Goal: Task Accomplishment & Management: Use online tool/utility

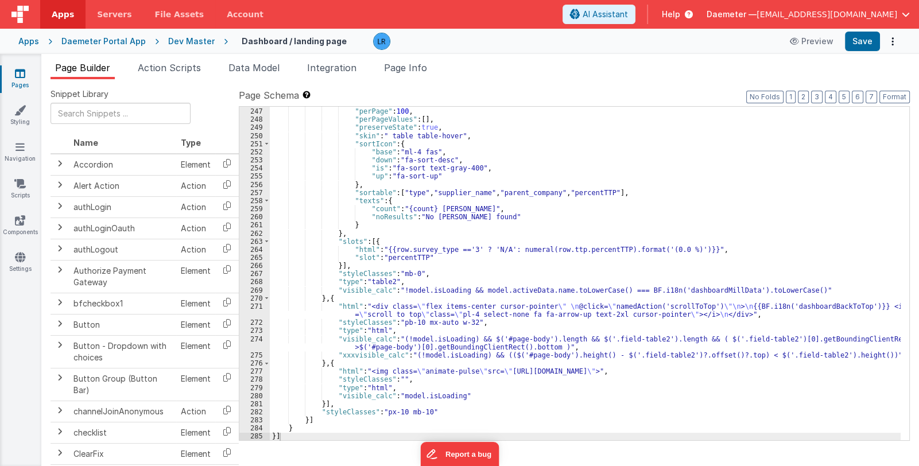
scroll to position [2952, 0]
click at [757, 10] on span "Daemeter —" at bounding box center [732, 14] width 50 height 11
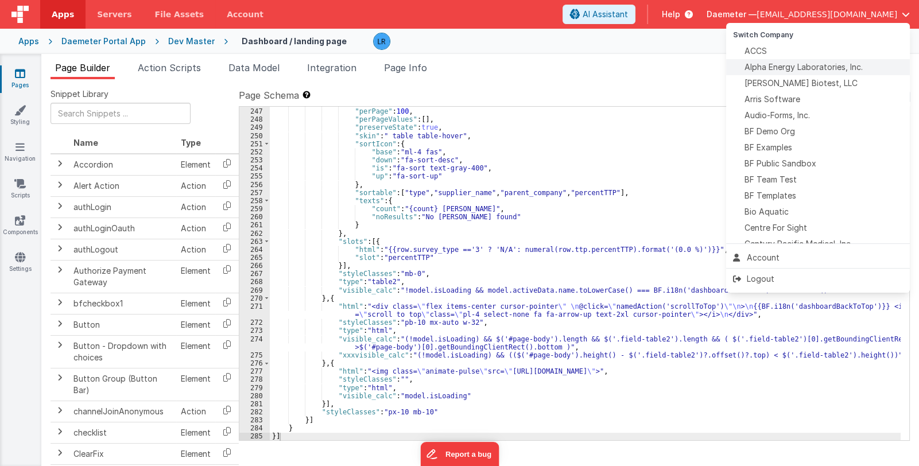
click at [804, 67] on span "Alpha Energy Laboratories, Inc." at bounding box center [804, 66] width 118 height 11
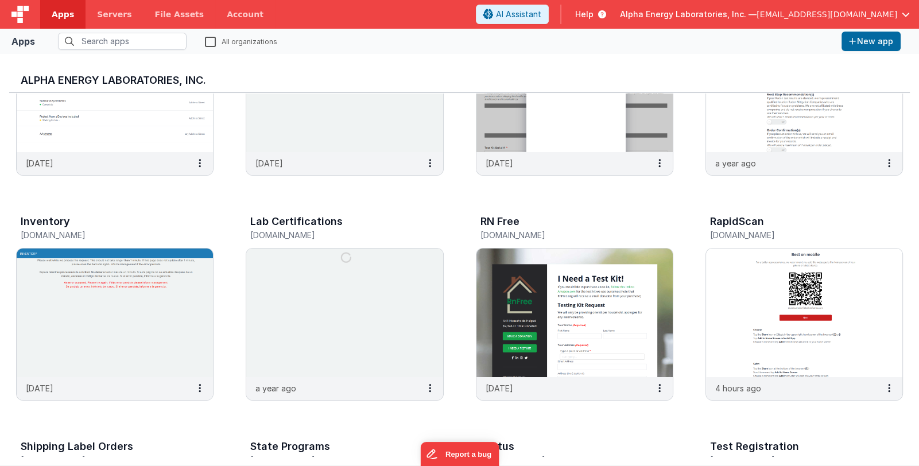
scroll to position [172, 0]
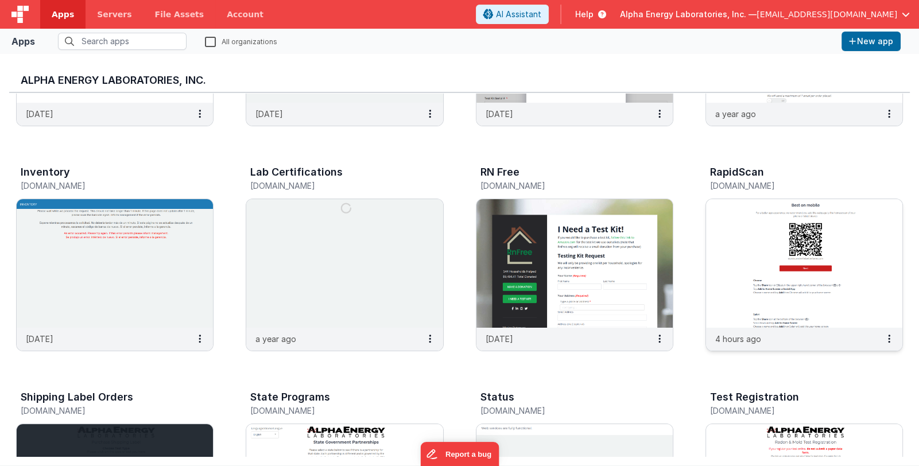
click at [722, 279] on img at bounding box center [804, 263] width 196 height 129
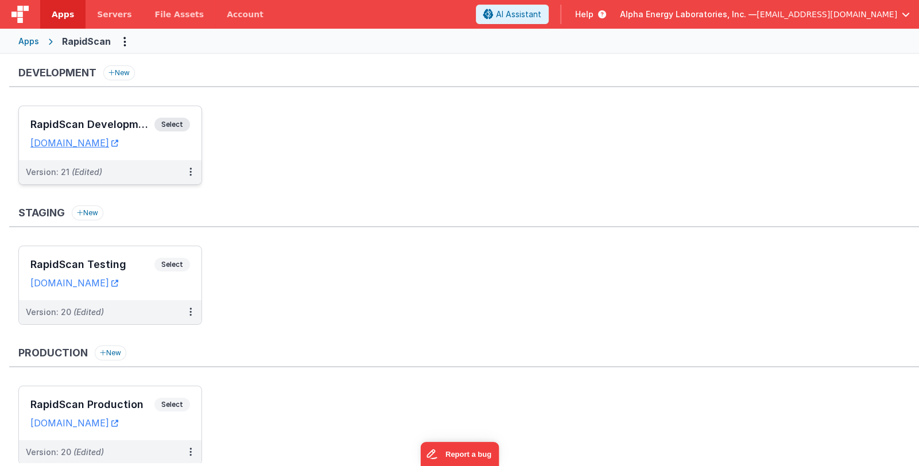
click at [118, 129] on h3 "RapidScan Development" at bounding box center [92, 124] width 124 height 11
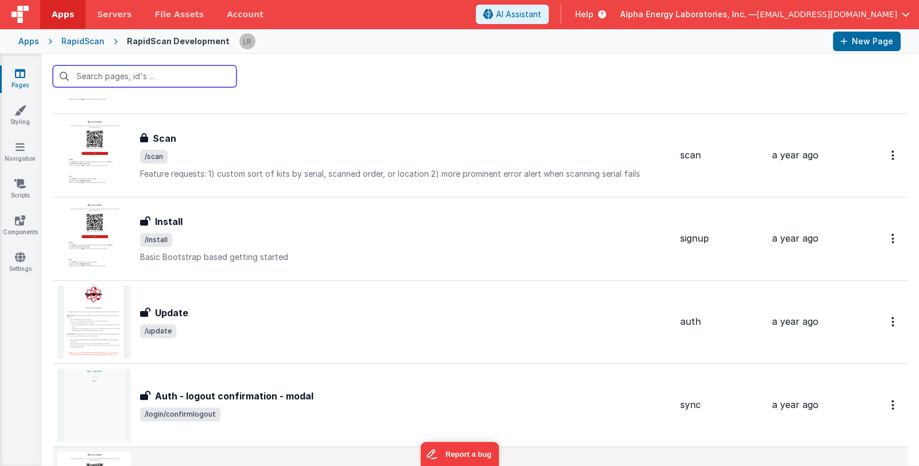
scroll to position [436, 0]
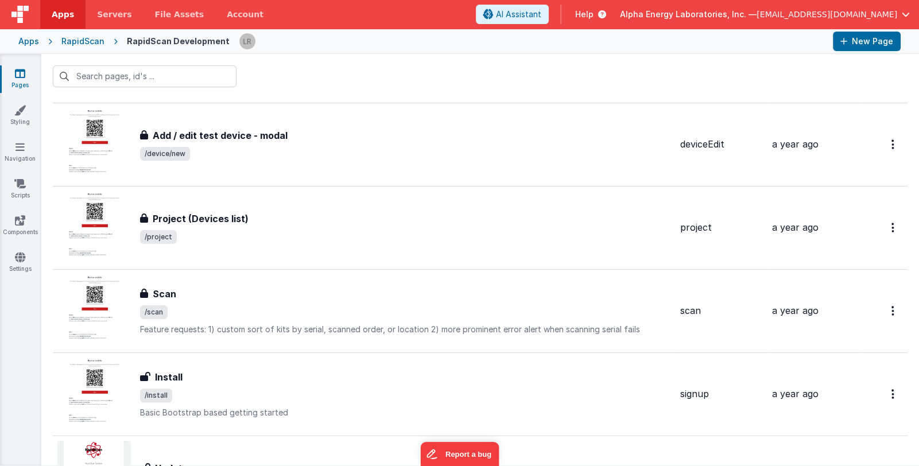
click at [18, 80] on link "Pages" at bounding box center [19, 79] width 41 height 23
click at [36, 45] on div "Apps" at bounding box center [28, 41] width 21 height 11
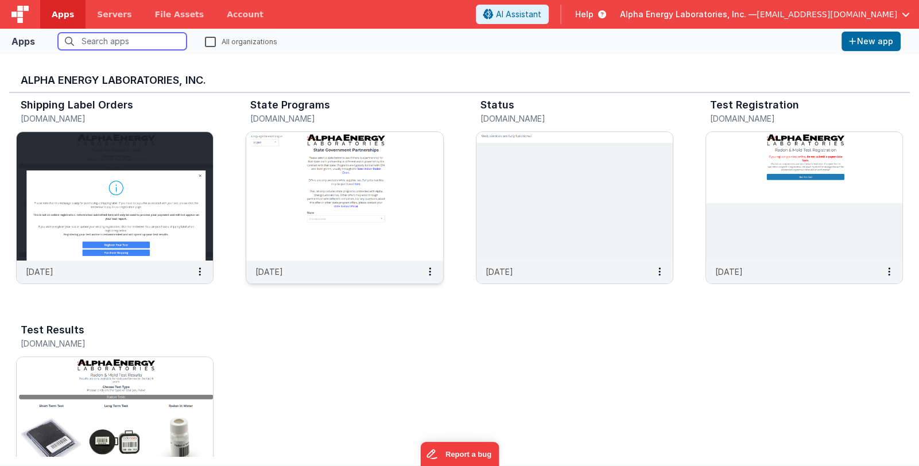
scroll to position [428, 0]
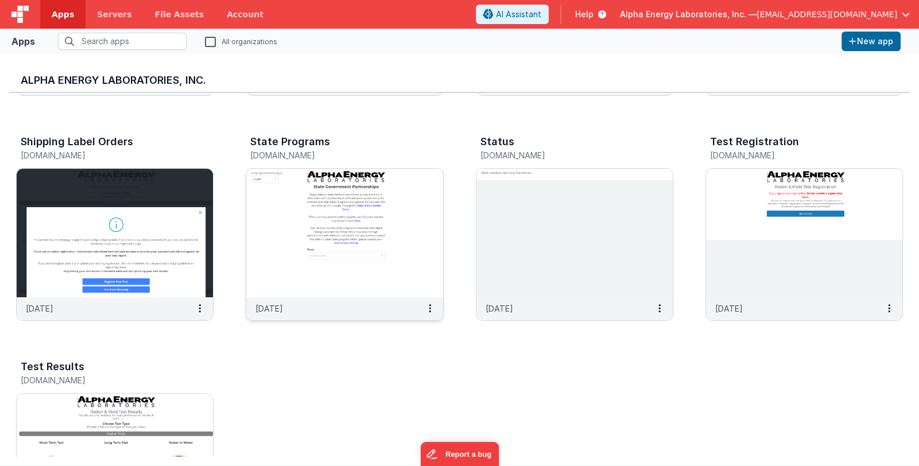
click at [370, 247] on img at bounding box center [344, 233] width 196 height 129
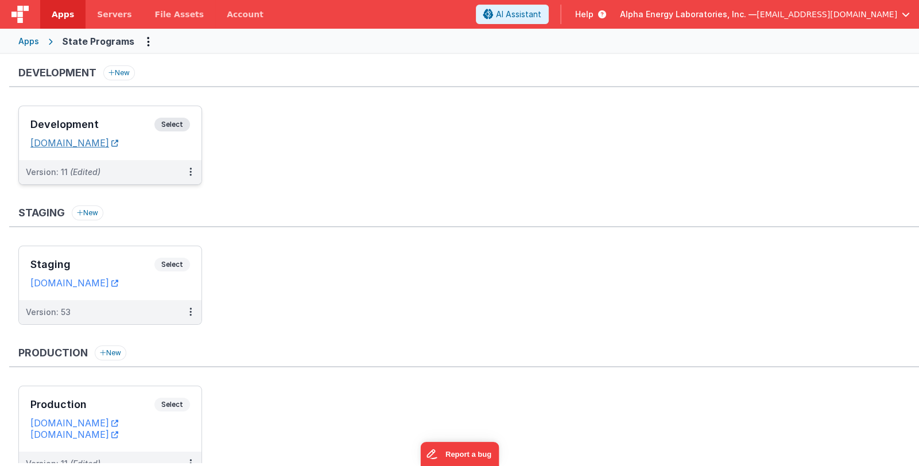
click at [118, 145] on link "[DOMAIN_NAME]" at bounding box center [74, 142] width 88 height 11
click at [110, 129] on h3 "Development" at bounding box center [92, 124] width 124 height 11
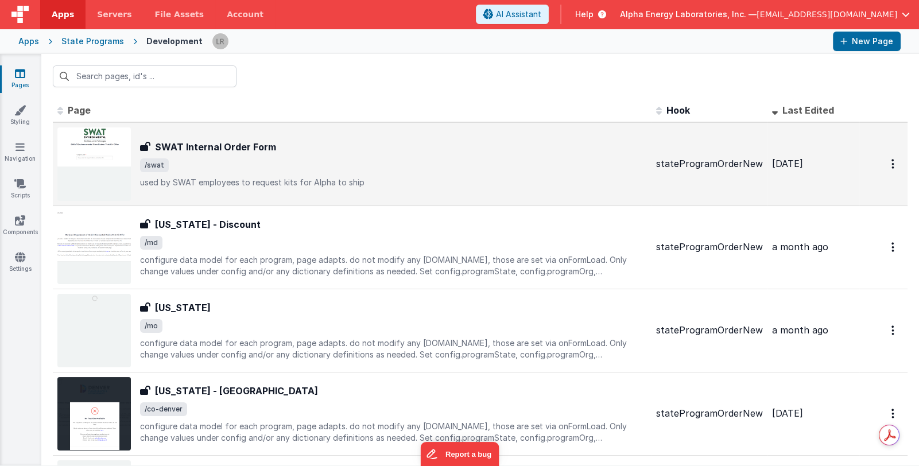
click at [277, 162] on span "/swat" at bounding box center [393, 165] width 507 height 14
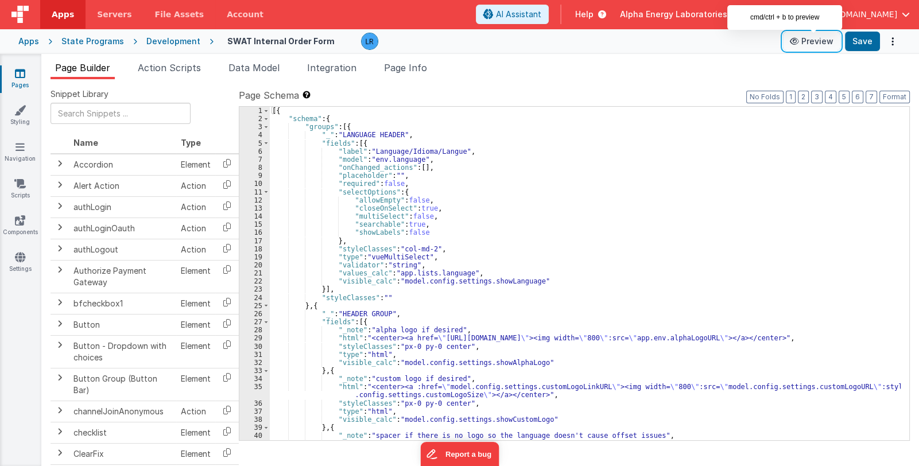
click at [811, 42] on button "Preview" at bounding box center [811, 41] width 57 height 18
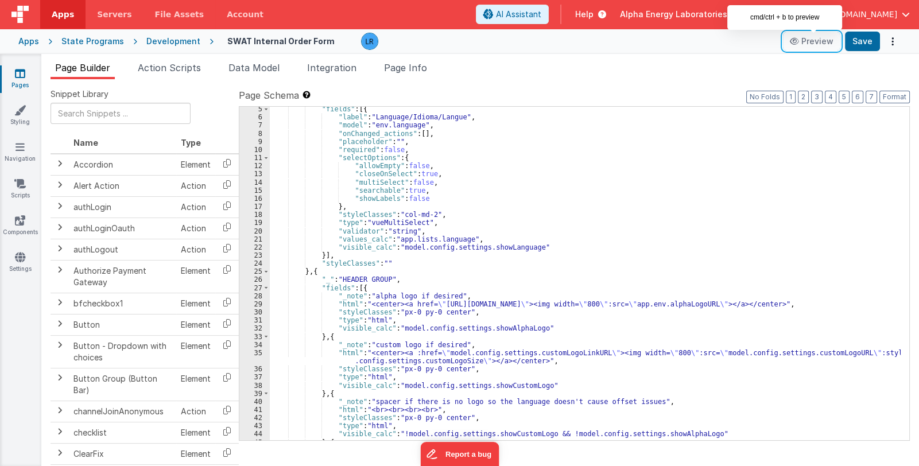
scroll to position [102, 0]
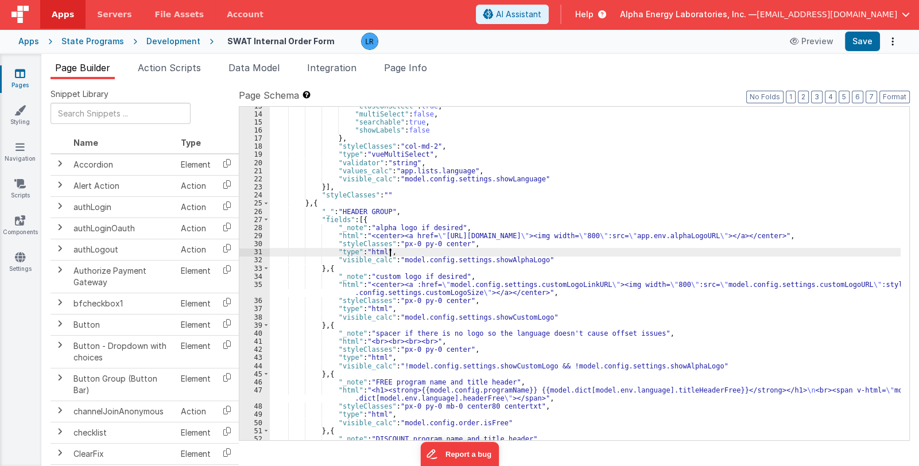
click at [582, 254] on div ""closeOnSelect" : true , "multiSelect" : false , "searchable" : true , "showLab…" at bounding box center [585, 281] width 631 height 359
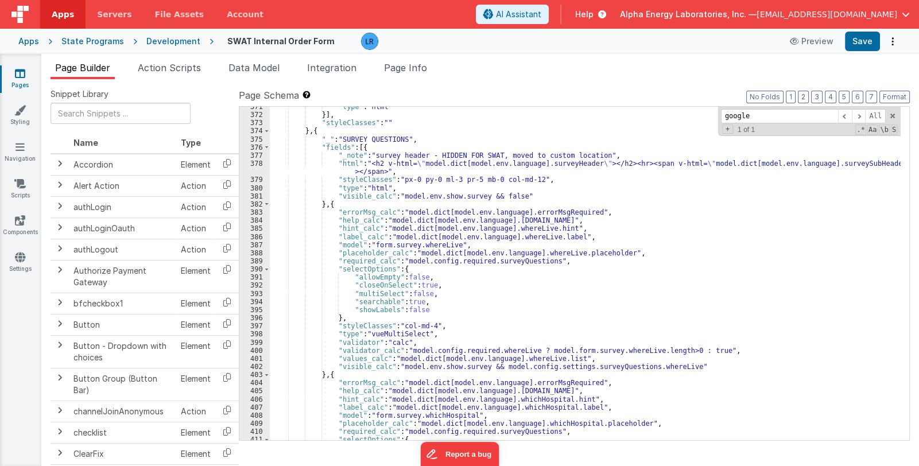
scroll to position [3179, 0]
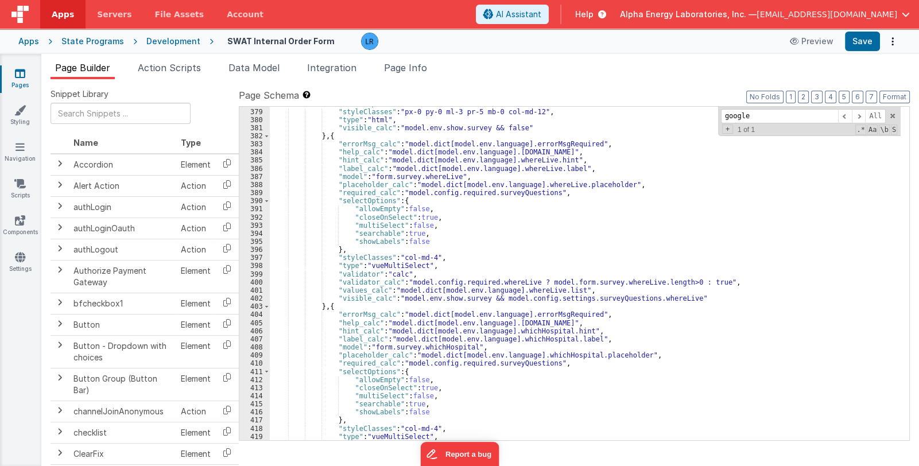
drag, startPoint x: 767, startPoint y: 118, endPoint x: 703, endPoint y: 112, distance: 63.5
click at [703, 112] on div ""html" : "<h2 v-html= \" model.dict[model.env.language].surveyHeader \" ></h2><…" at bounding box center [585, 274] width 631 height 334
type input "google"
click at [815, 41] on button "Preview" at bounding box center [811, 41] width 57 height 18
click at [11, 79] on link "Pages" at bounding box center [19, 79] width 41 height 23
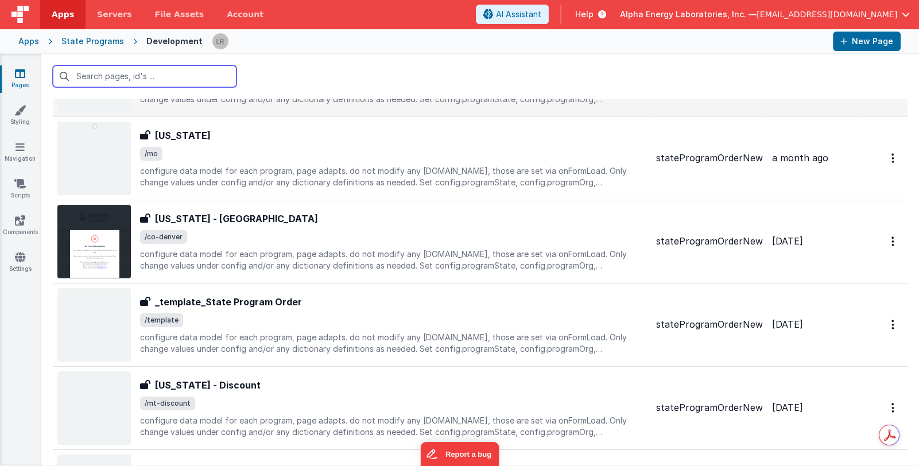
scroll to position [287, 0]
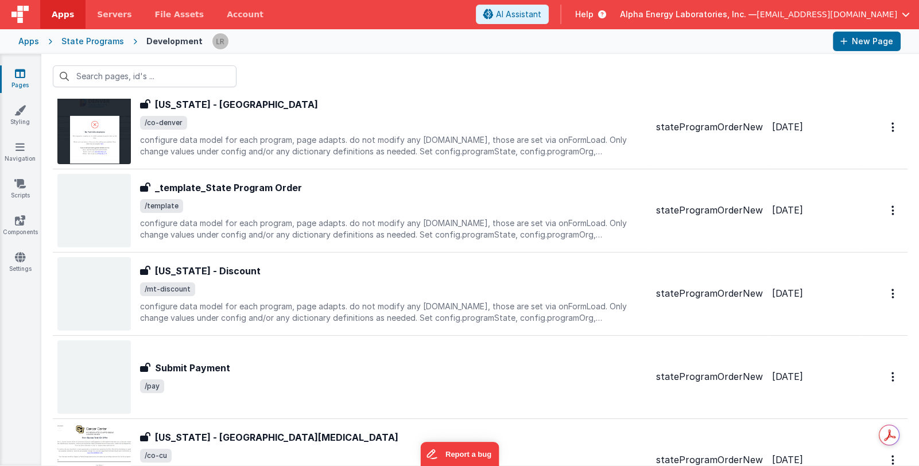
click at [25, 74] on icon at bounding box center [20, 73] width 10 height 11
click at [14, 79] on link "Pages" at bounding box center [19, 79] width 41 height 23
click at [33, 42] on div "Apps" at bounding box center [28, 41] width 21 height 11
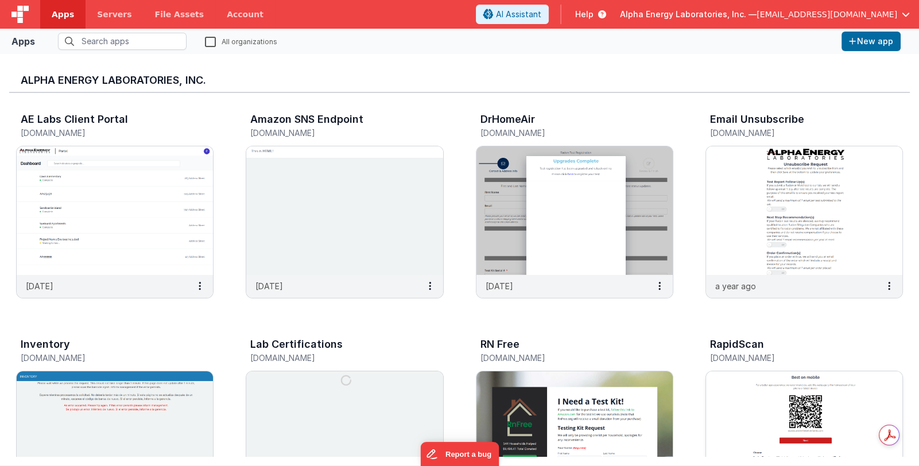
click at [751, 400] on img at bounding box center [804, 436] width 196 height 129
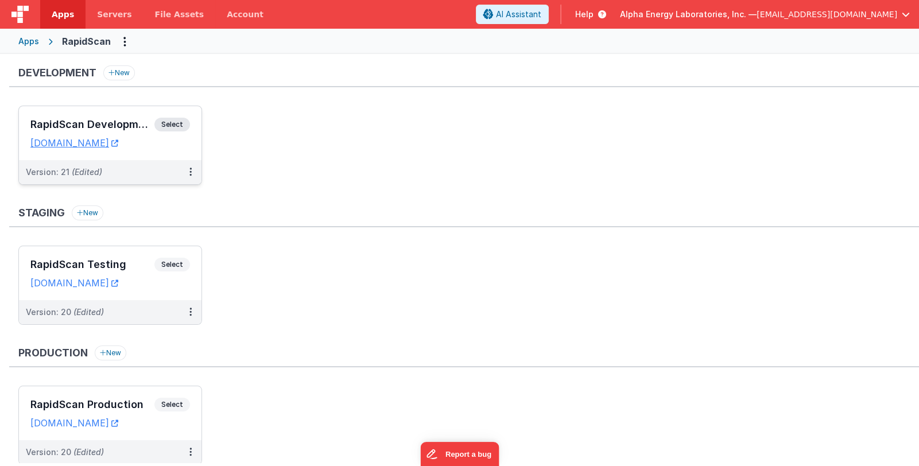
click at [77, 114] on div "RapidScan Development Select URLs [DOMAIN_NAME]" at bounding box center [110, 133] width 183 height 54
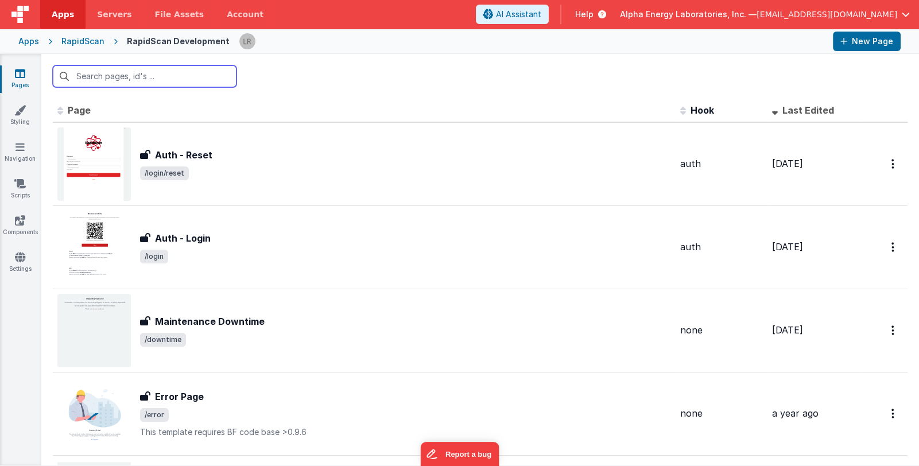
click at [107, 82] on input "text" at bounding box center [145, 76] width 184 height 22
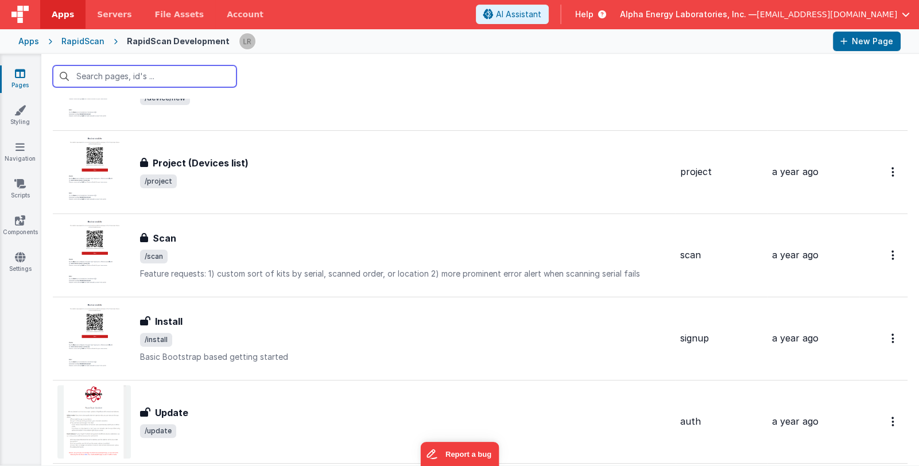
scroll to position [516, 0]
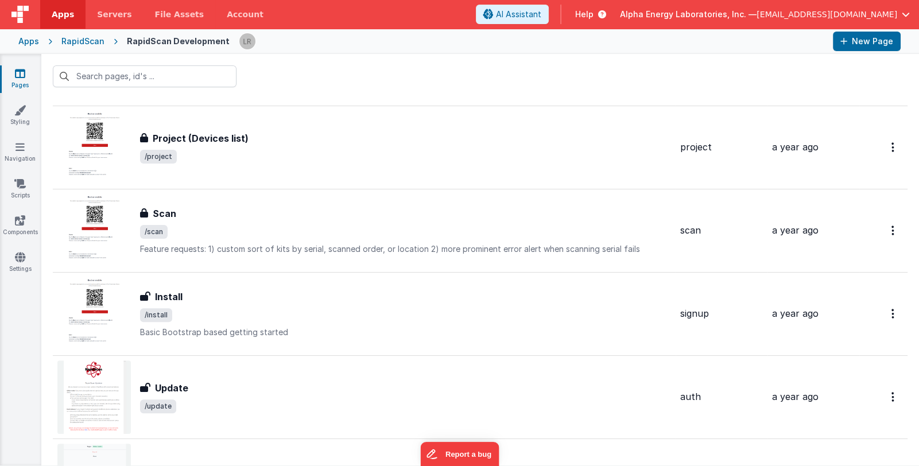
click at [343, 231] on span "/scan" at bounding box center [405, 232] width 531 height 14
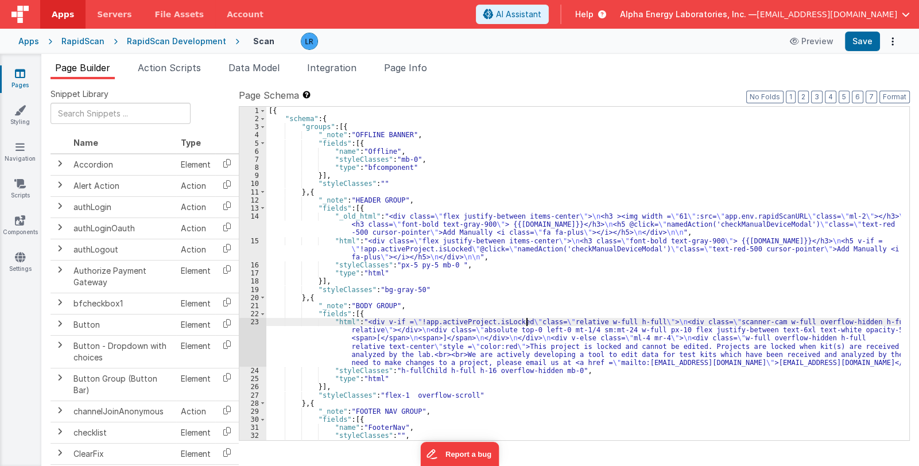
click at [525, 324] on div "[{ "schema" : { "groups" : [{ "_note" : "OFFLINE BANNER" , "fields" : [{ "name"…" at bounding box center [583, 282] width 635 height 350
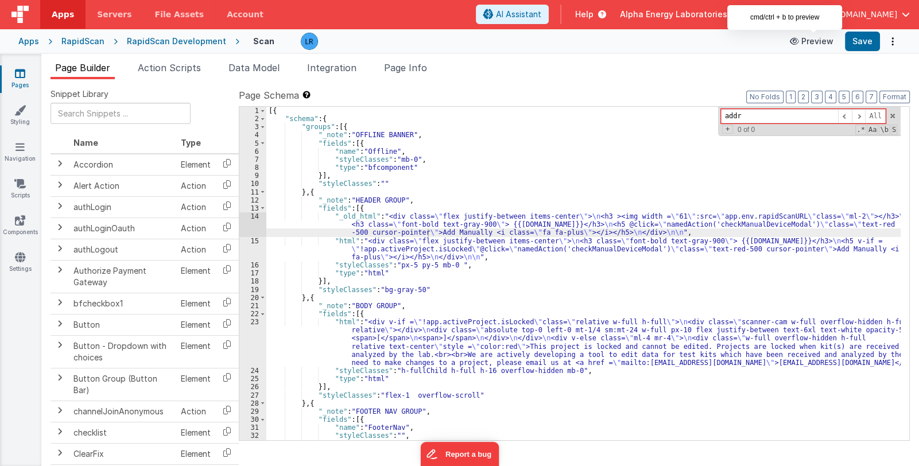
type input "addr"
click at [806, 42] on button "Preview" at bounding box center [811, 41] width 57 height 18
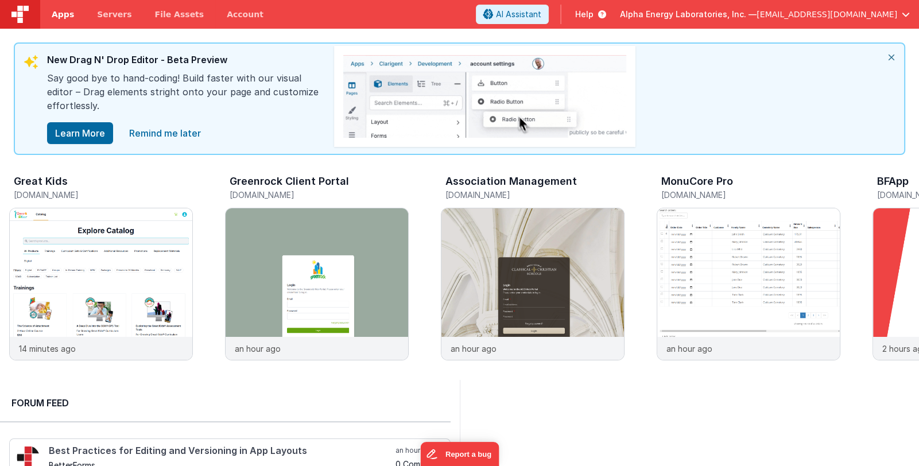
click at [63, 16] on span "Apps" at bounding box center [63, 14] width 22 height 11
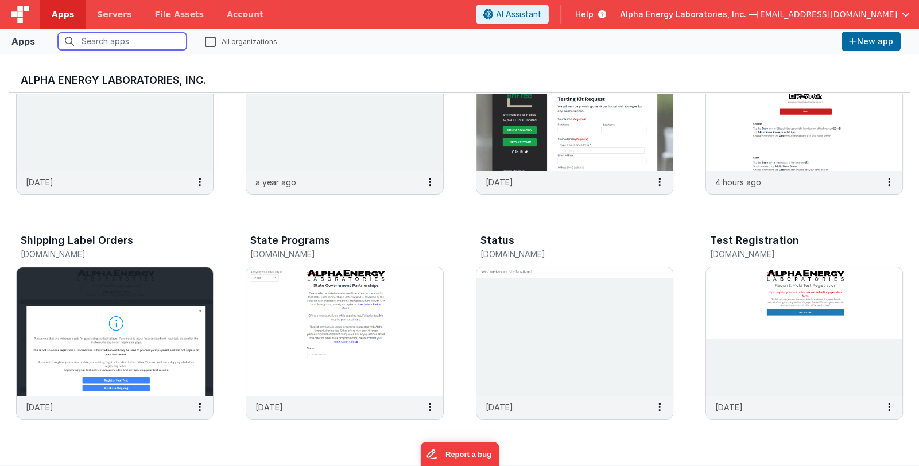
scroll to position [345, 0]
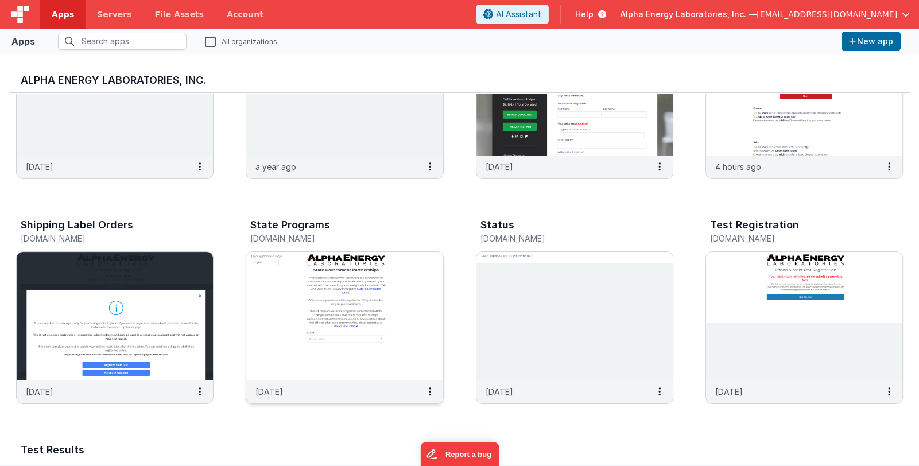
click at [423, 316] on img at bounding box center [344, 316] width 196 height 129
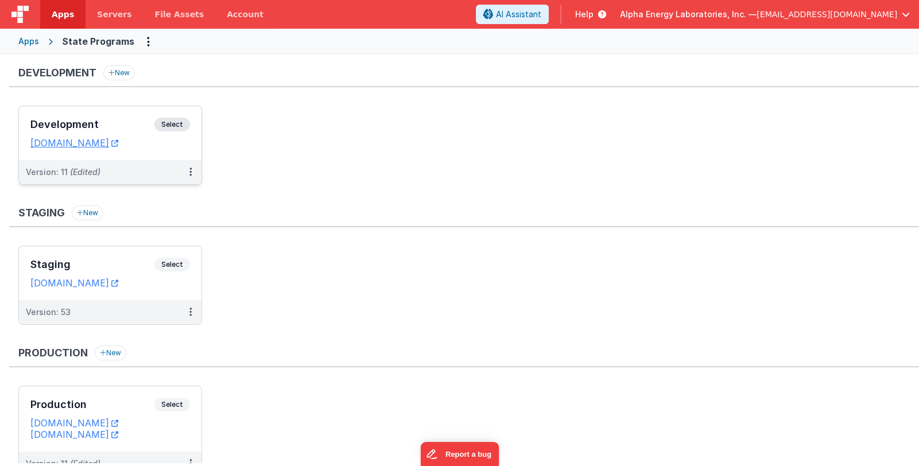
click at [125, 119] on h3 "Development" at bounding box center [92, 124] width 124 height 11
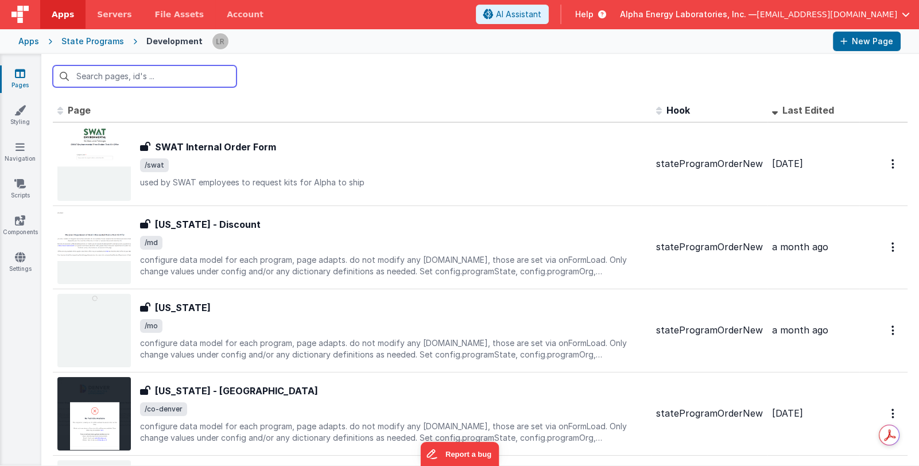
click at [150, 76] on input "text" at bounding box center [145, 76] width 184 height 22
type input "form"
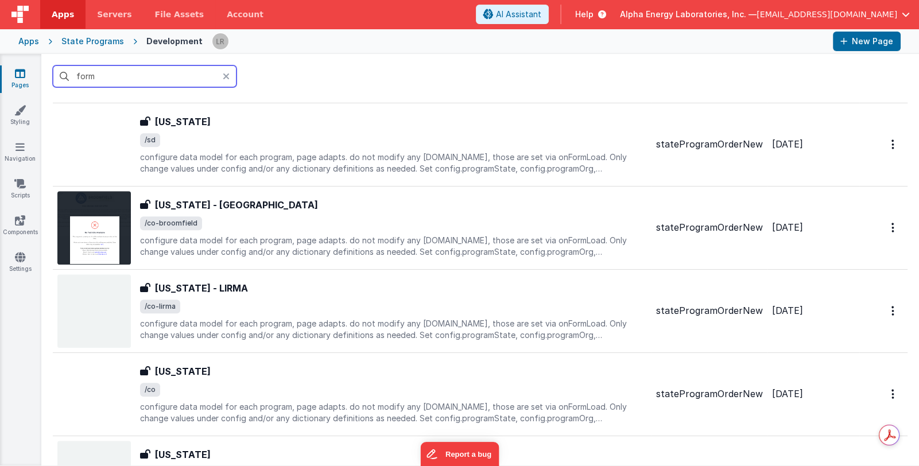
scroll to position [1033, 0]
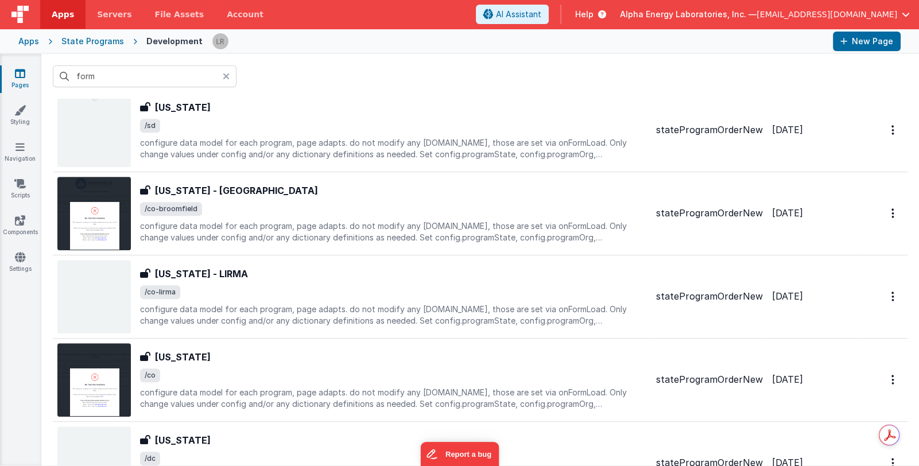
click at [227, 72] on icon at bounding box center [226, 76] width 7 height 9
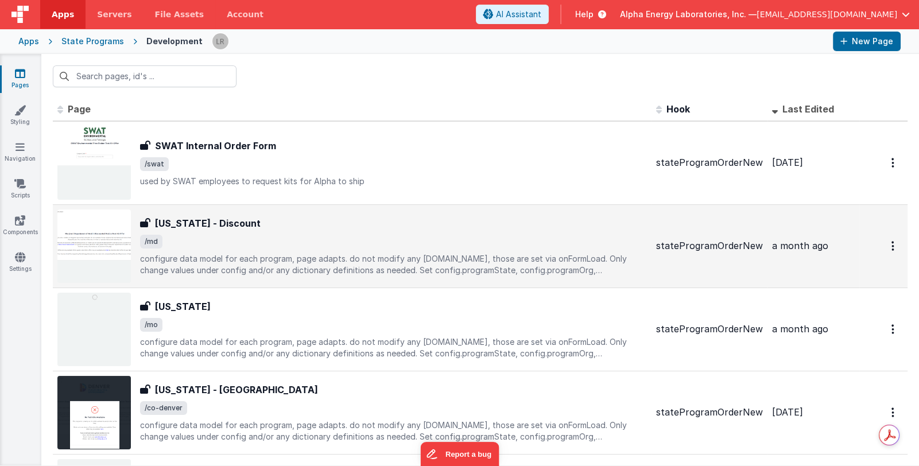
scroll to position [0, 0]
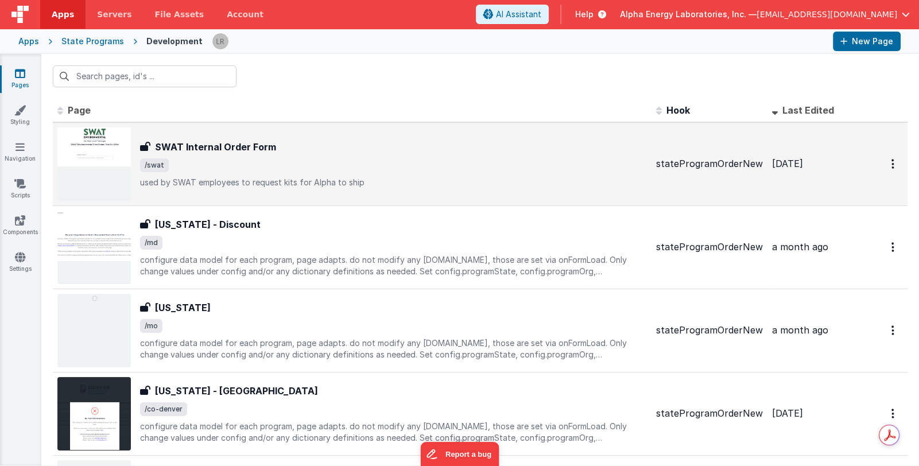
click at [390, 183] on p "used by SWAT employees to request kits for Alpha to ship" at bounding box center [393, 182] width 507 height 11
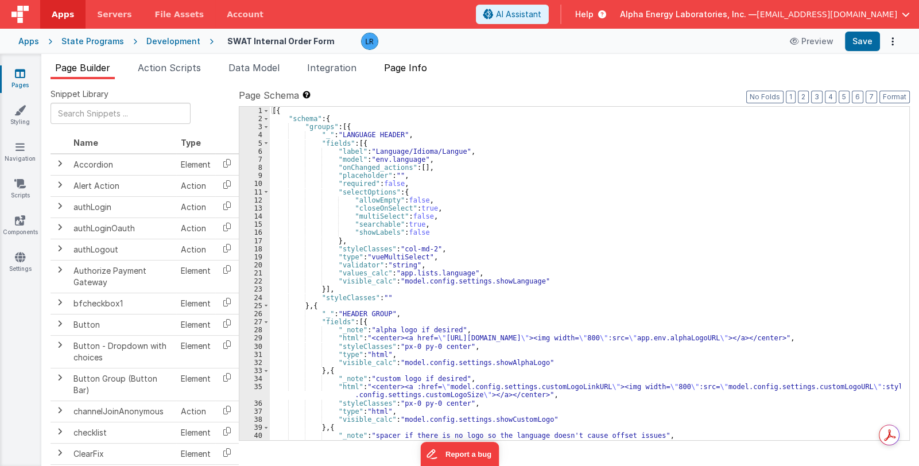
click at [402, 70] on span "Page Info" at bounding box center [405, 67] width 43 height 11
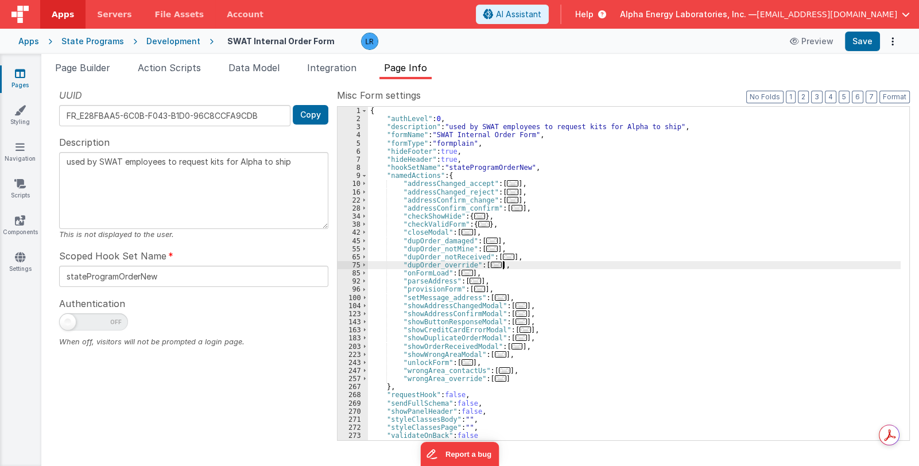
click at [573, 266] on div "{ "authLevel" : 0 , "description" : "used by SWAT employees to request kits for…" at bounding box center [634, 282] width 533 height 350
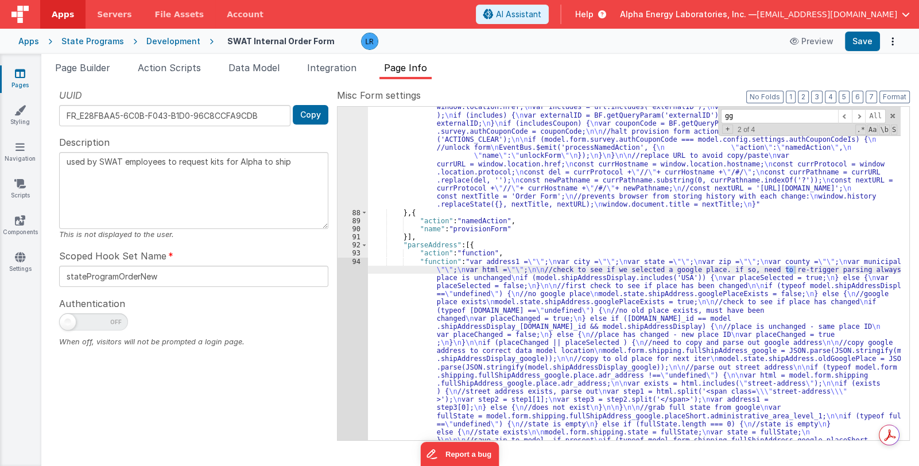
scroll to position [207, 0]
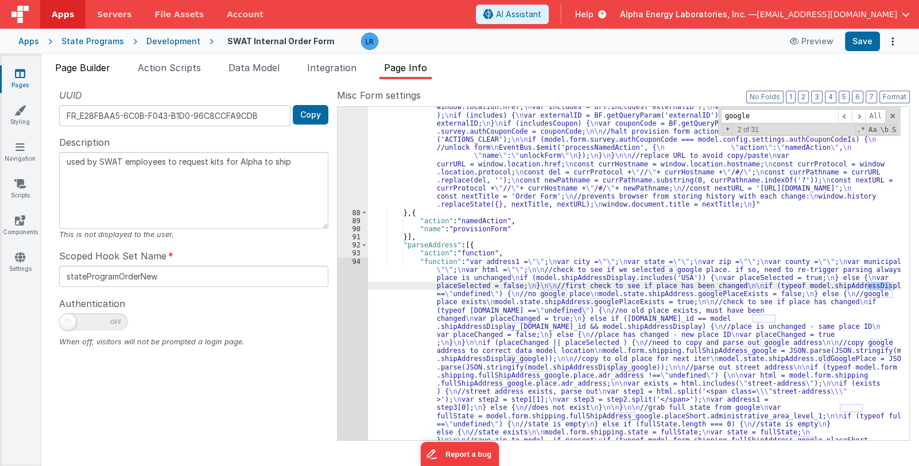
type input "google"
click at [89, 64] on span "Page Builder" at bounding box center [82, 67] width 55 height 11
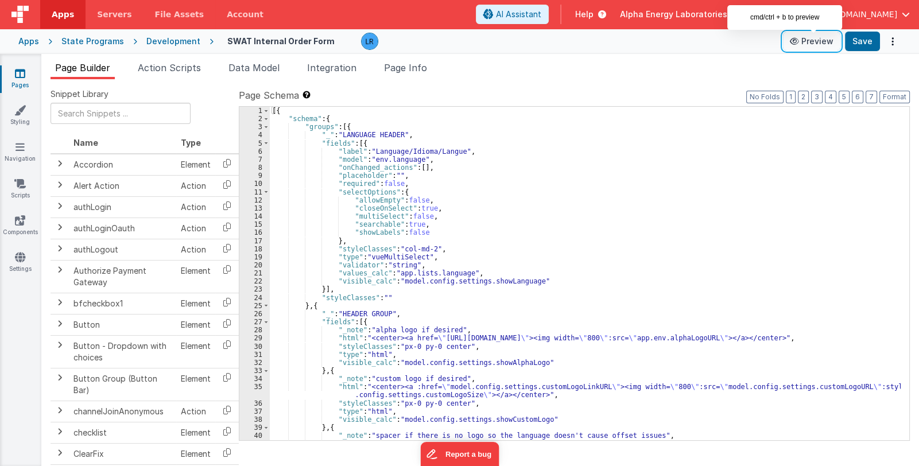
click at [802, 41] on icon at bounding box center [795, 41] width 11 height 8
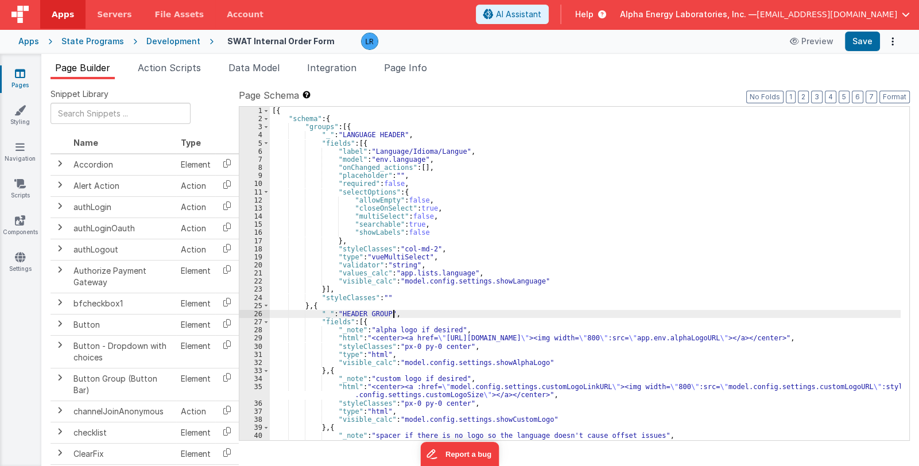
click at [544, 314] on div "[{ "schema" : { "groups" : [{ "_" : "LANGUAGE HEADER" , "fields" : [{ "label" :…" at bounding box center [585, 282] width 631 height 350
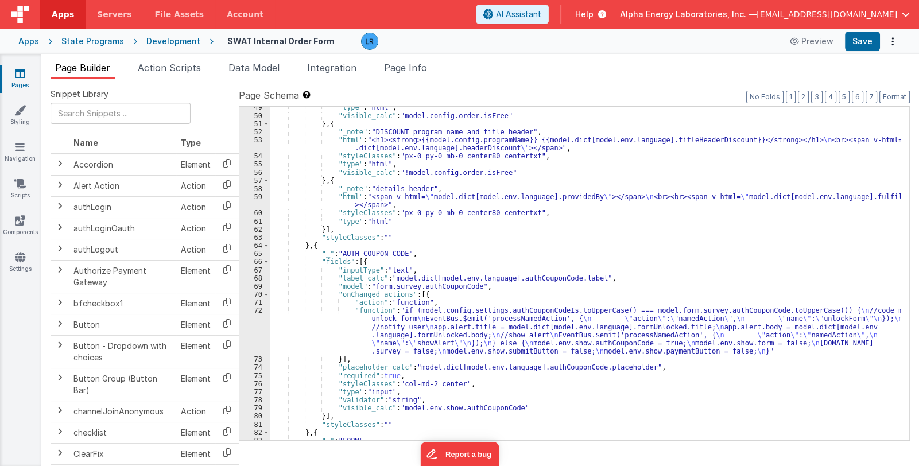
scroll to position [410, 0]
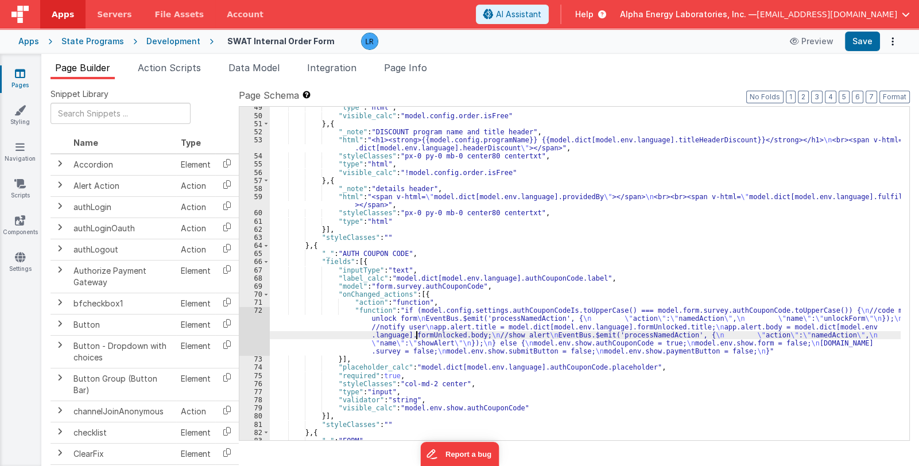
click at [416, 335] on div ""type" : "html" , "visible_calc" : "model.config.order.isFree" } , { "_note" : …" at bounding box center [585, 278] width 631 height 350
click at [254, 327] on div "72" at bounding box center [254, 331] width 30 height 49
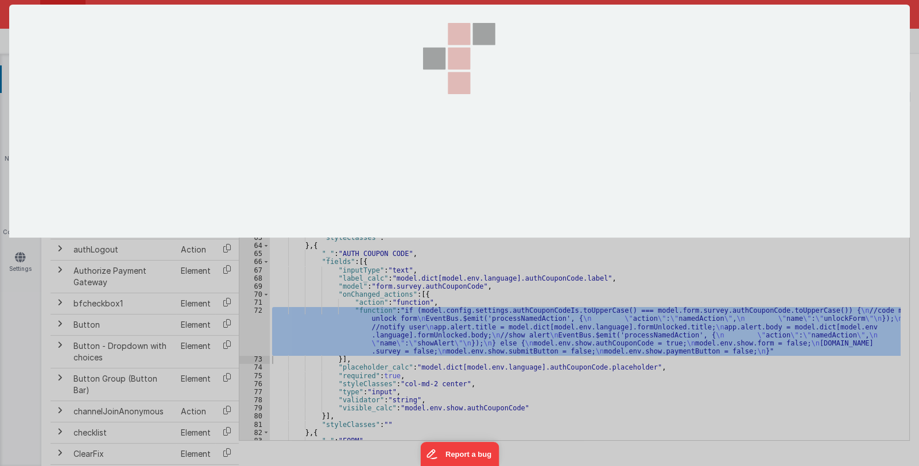
click at [254, 327] on div at bounding box center [459, 233] width 919 height 466
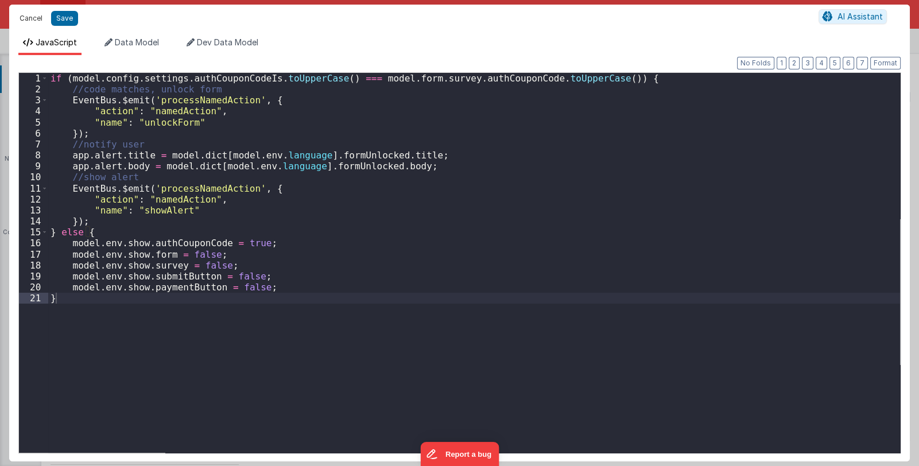
click at [23, 19] on button "Cancel" at bounding box center [31, 18] width 34 height 16
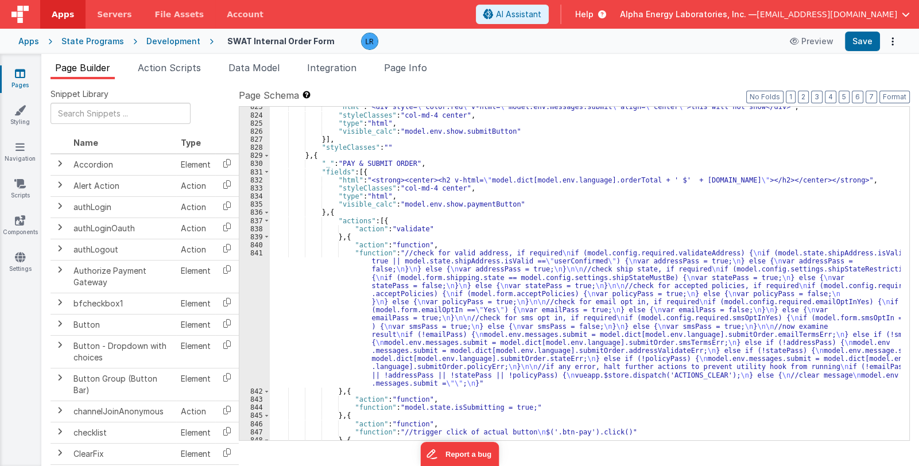
scroll to position [7556, 0]
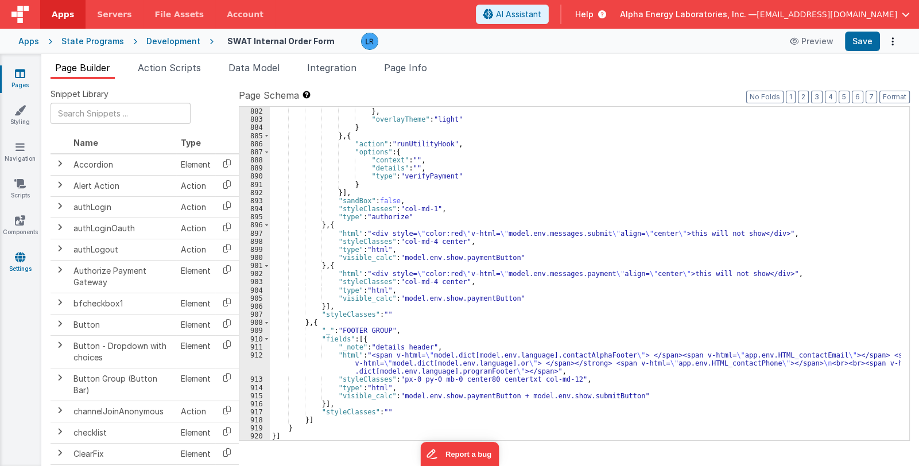
click at [21, 260] on icon at bounding box center [20, 257] width 10 height 11
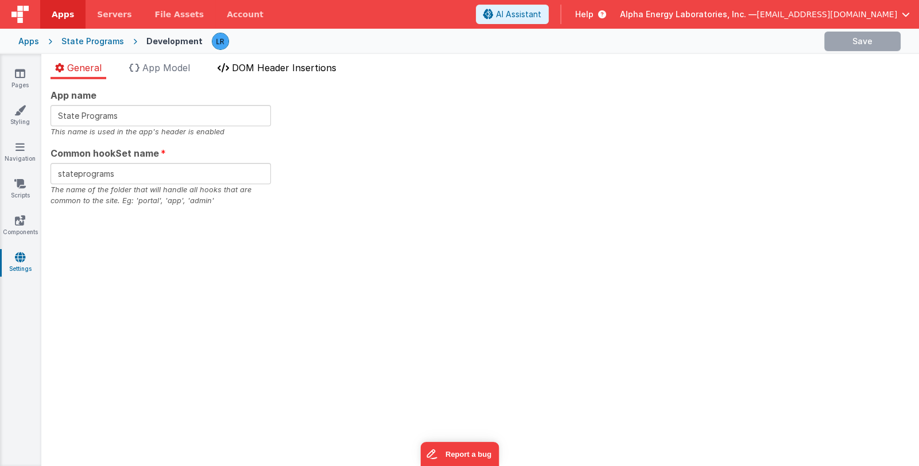
click at [251, 66] on span "DOM Header Insertions" at bounding box center [284, 67] width 105 height 11
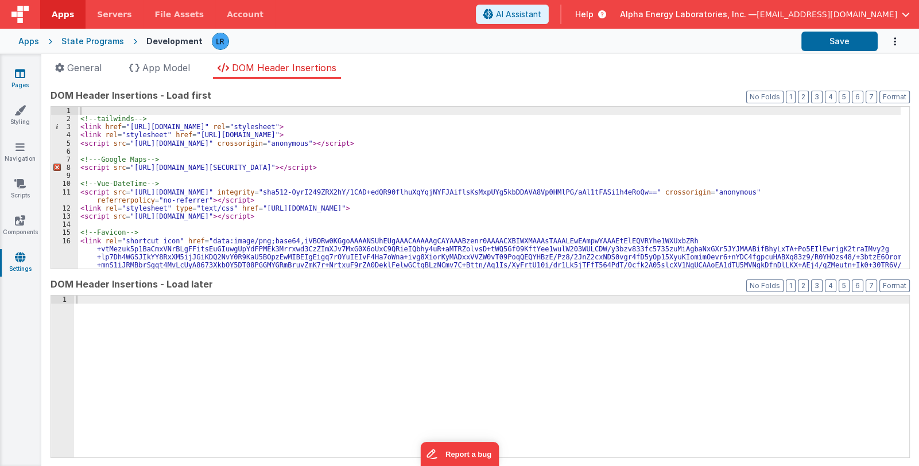
click at [18, 74] on icon at bounding box center [20, 73] width 10 height 11
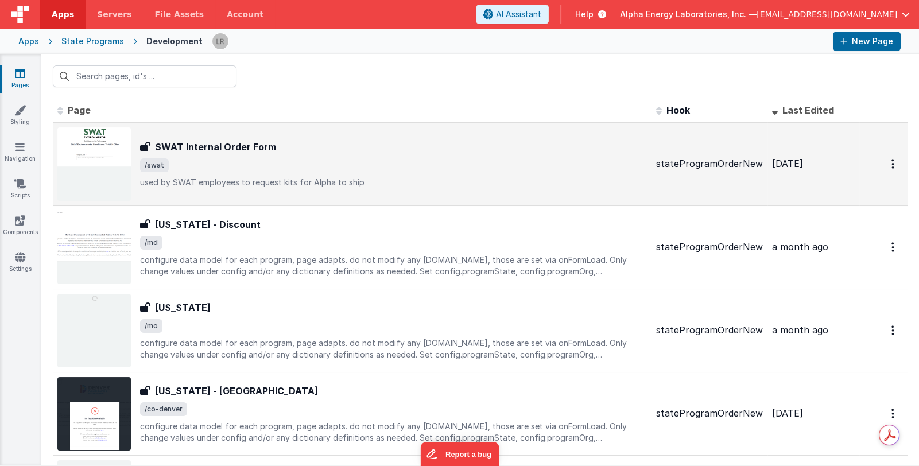
click at [386, 177] on p "used by SWAT employees to request kits for Alpha to ship" at bounding box center [393, 182] width 507 height 11
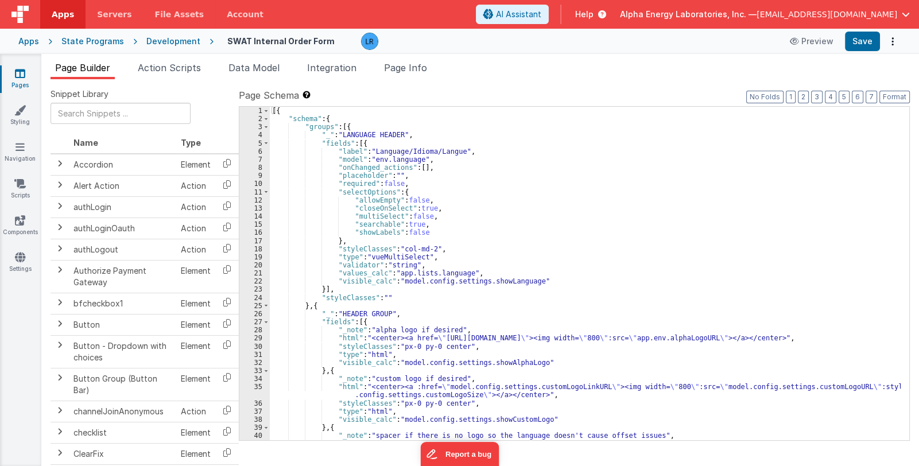
click at [408, 79] on div "Snippet Library Name Type Accordion Element Alert Action Action authLogin Actio…" at bounding box center [480, 281] width 878 height 405
click at [413, 76] on li "Page Info" at bounding box center [406, 70] width 52 height 18
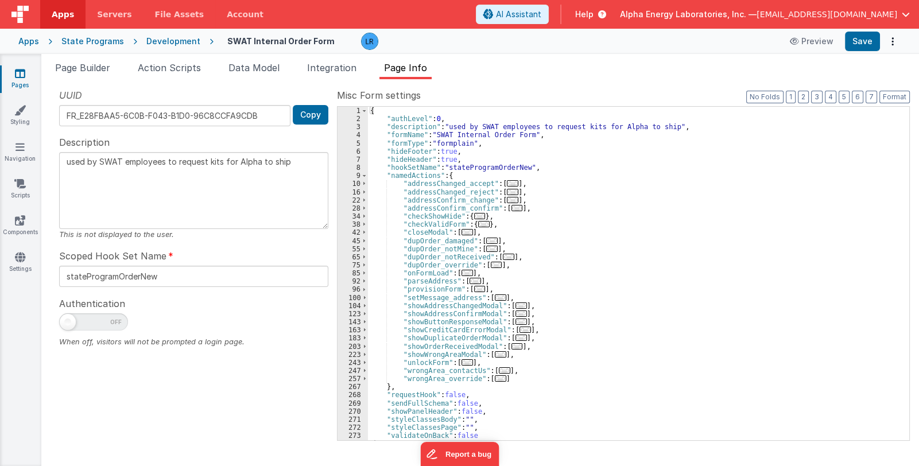
click at [507, 184] on span "..." at bounding box center [512, 183] width 11 height 6
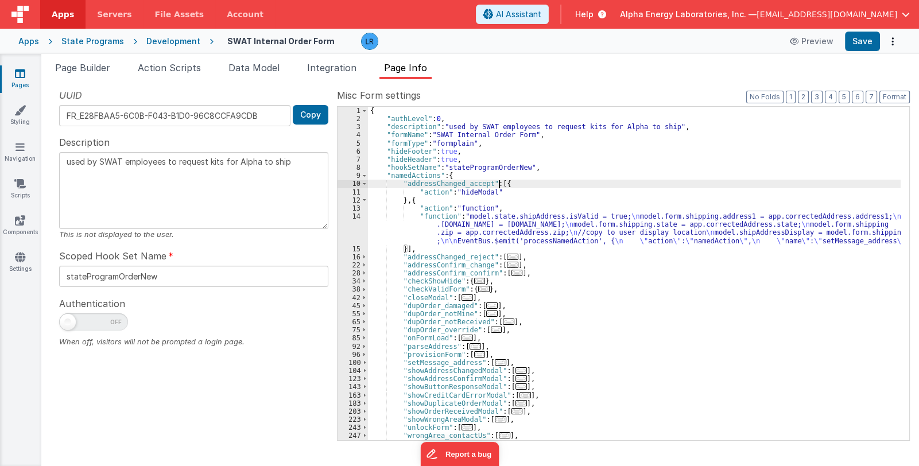
click at [507, 255] on span "..." at bounding box center [512, 257] width 11 height 6
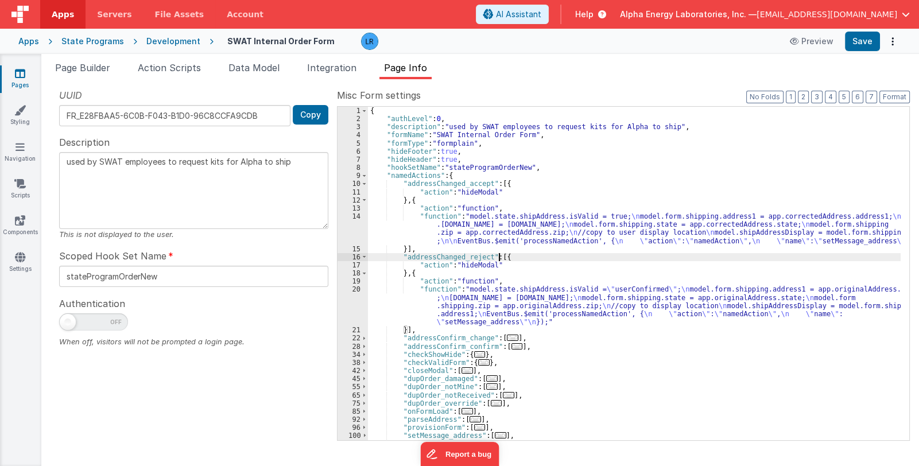
click at [507, 339] on span "..." at bounding box center [512, 338] width 11 height 6
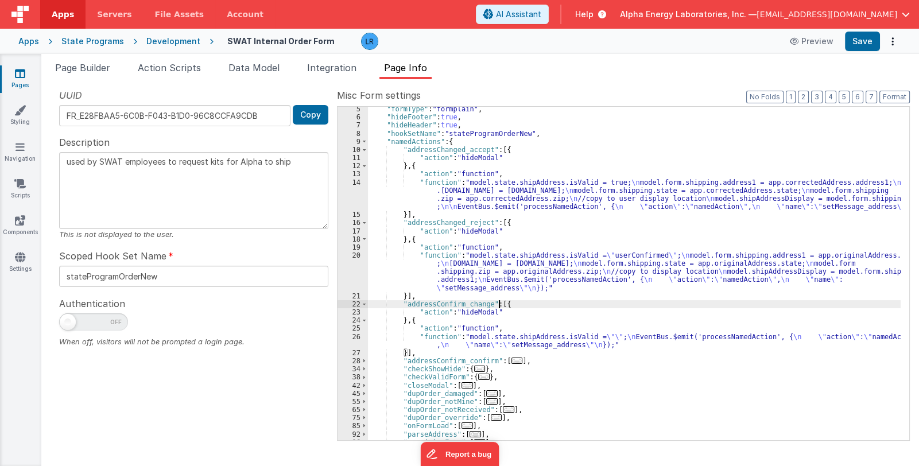
scroll to position [34, 0]
click at [80, 71] on span "Page Builder" at bounding box center [82, 67] width 55 height 11
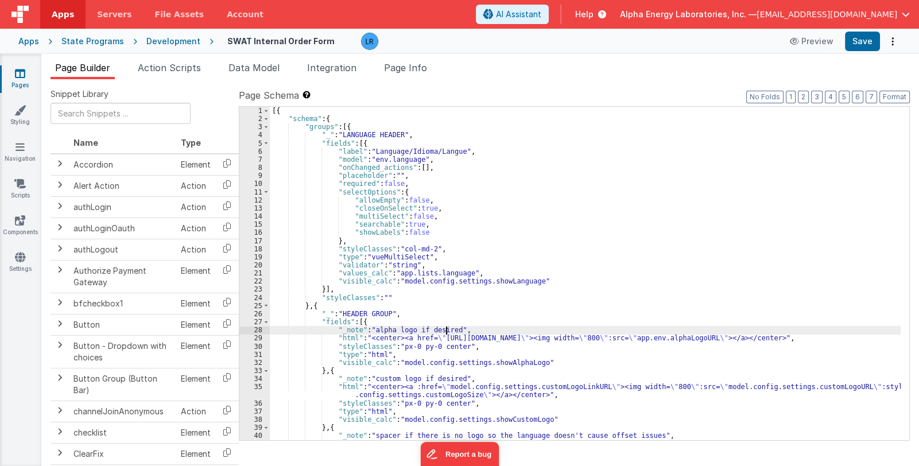
click at [445, 329] on div "[{ "schema" : { "groups" : [{ "_" : "LANGUAGE HEADER" , "fields" : [{ "label" :…" at bounding box center [585, 282] width 631 height 350
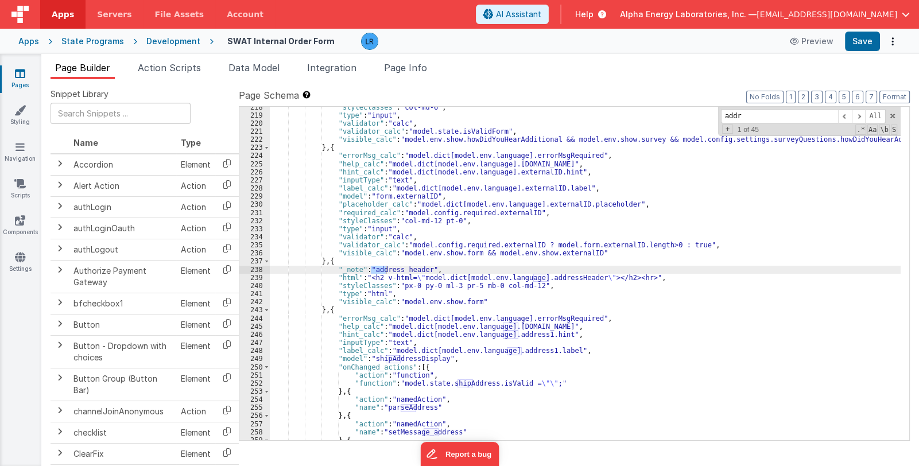
scroll to position [1858, 0]
type input "address"
click at [738, 11] on span "Alpha Energy Laboratories, Inc. —" at bounding box center [688, 14] width 137 height 11
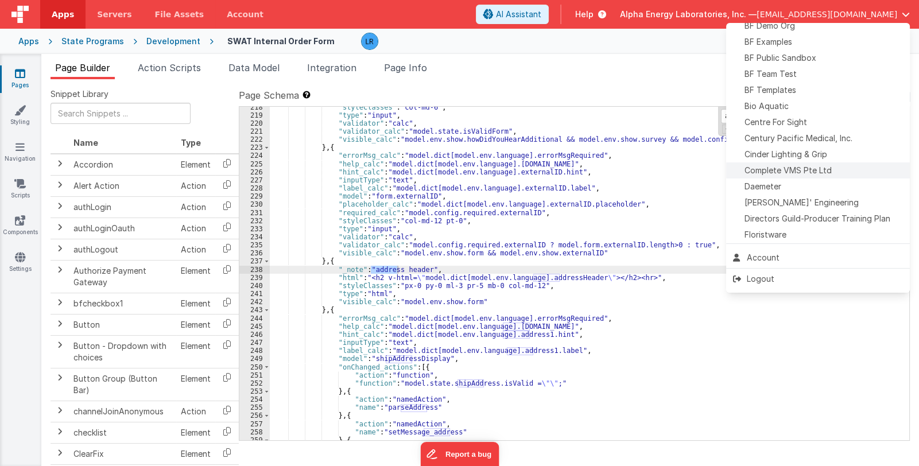
scroll to position [114, 0]
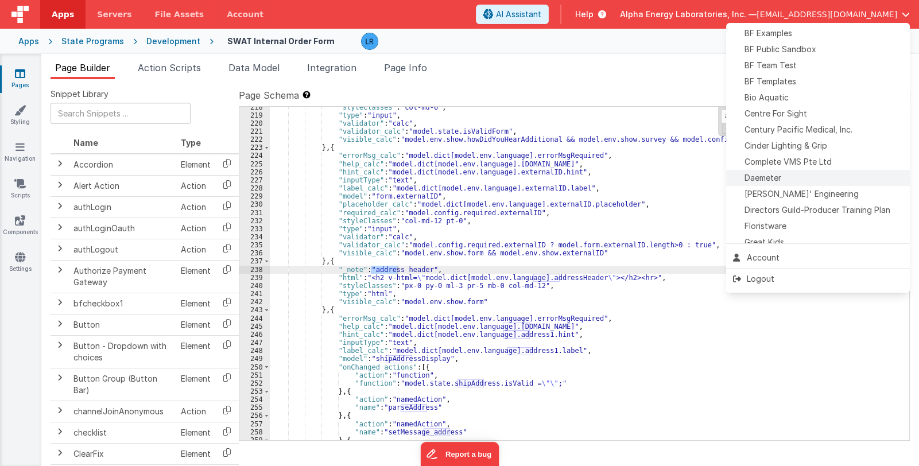
click at [802, 177] on div "Daemeter" at bounding box center [818, 177] width 170 height 11
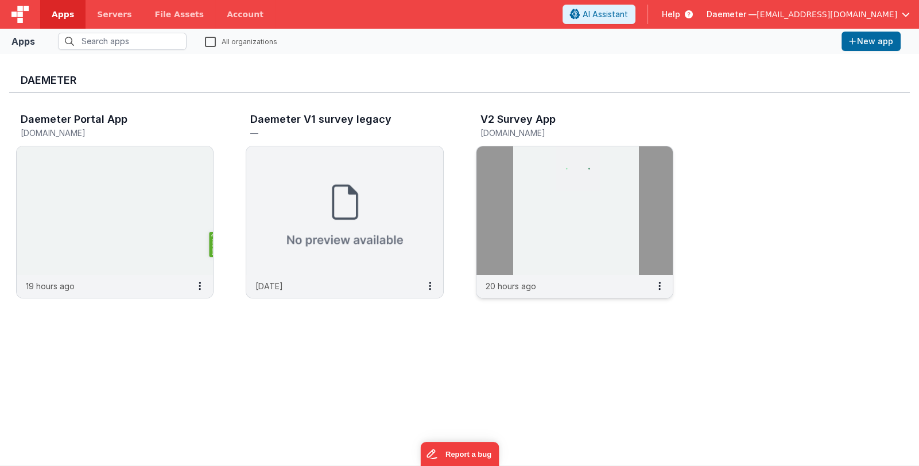
click at [584, 191] on img at bounding box center [575, 210] width 196 height 129
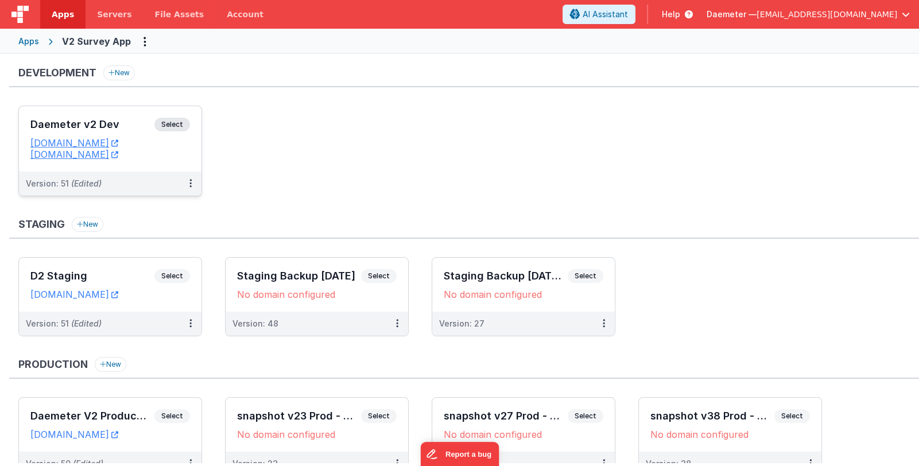
click at [117, 125] on h3 "Daemeter v2 Dev" at bounding box center [92, 124] width 124 height 11
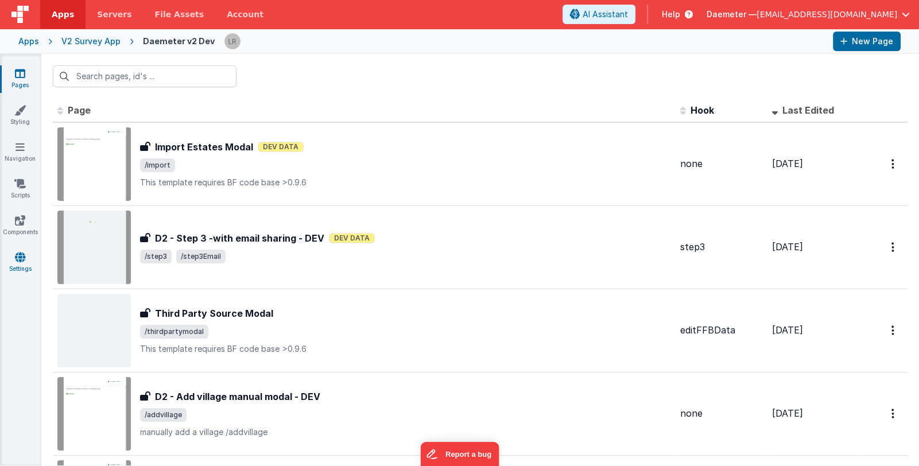
click at [18, 258] on icon at bounding box center [20, 257] width 10 height 11
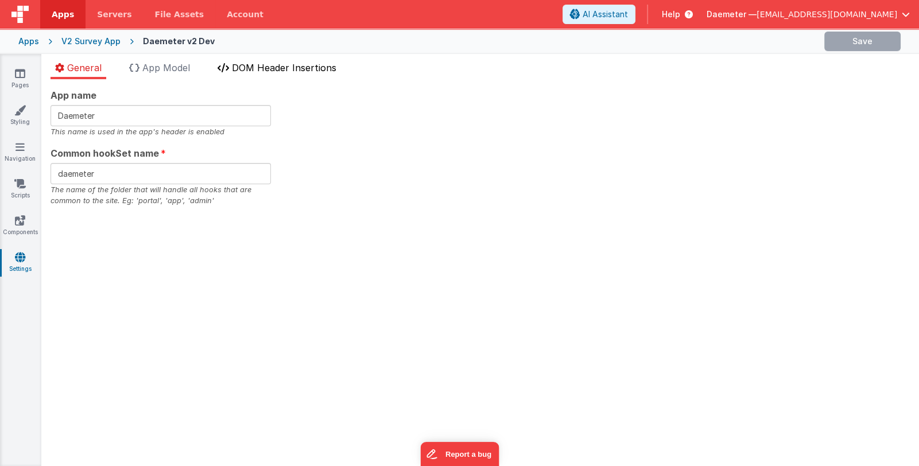
click at [259, 68] on span "DOM Header Insertions" at bounding box center [284, 67] width 105 height 11
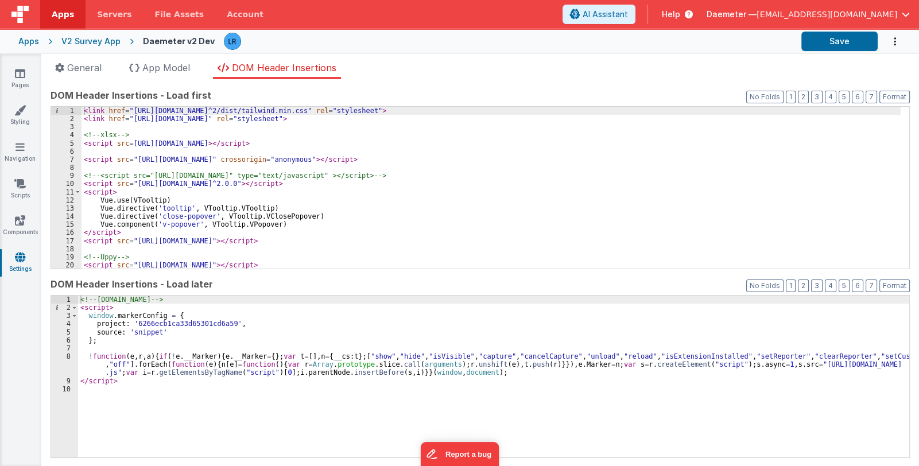
click at [17, 259] on icon at bounding box center [20, 257] width 10 height 11
click at [164, 65] on span "App Model" at bounding box center [166, 67] width 48 height 11
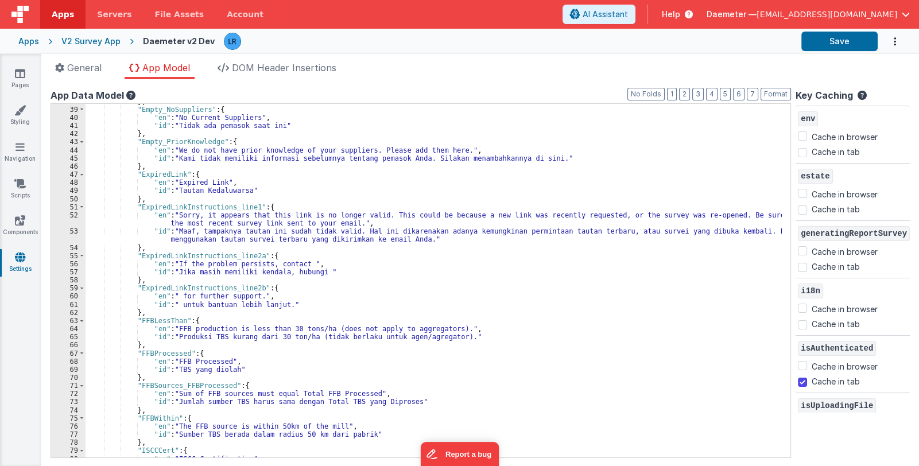
scroll to position [307, 0]
click at [344, 292] on div "} , "Empty_NoSuppliers" : { "en" : "No Current Suppliers" , "id" : "Tidak ada p…" at bounding box center [434, 283] width 697 height 370
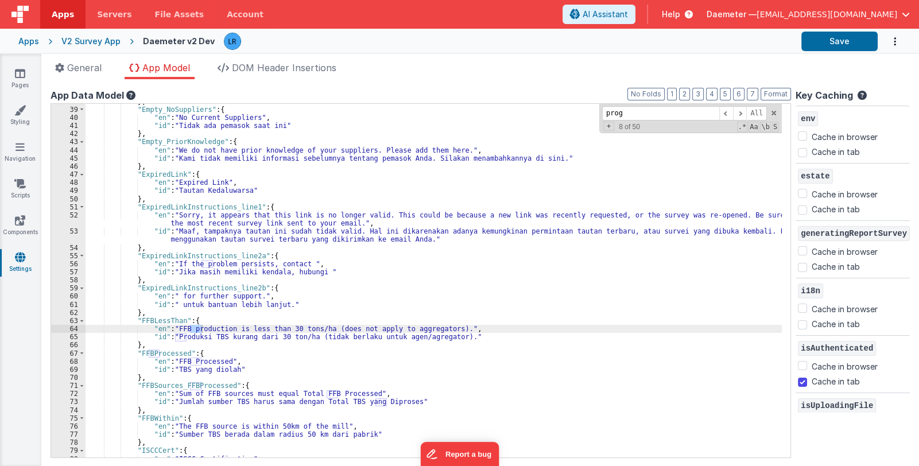
scroll to position [6656, 0]
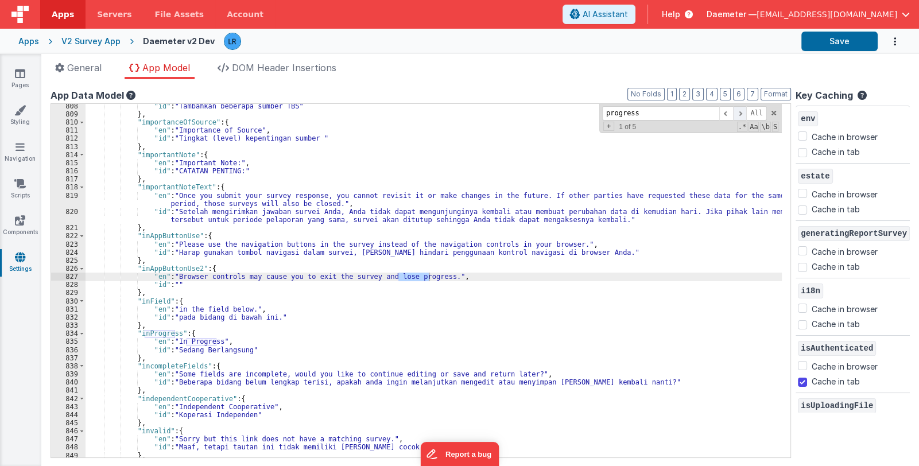
type input "progress"
click at [744, 111] on span at bounding box center [740, 113] width 14 height 14
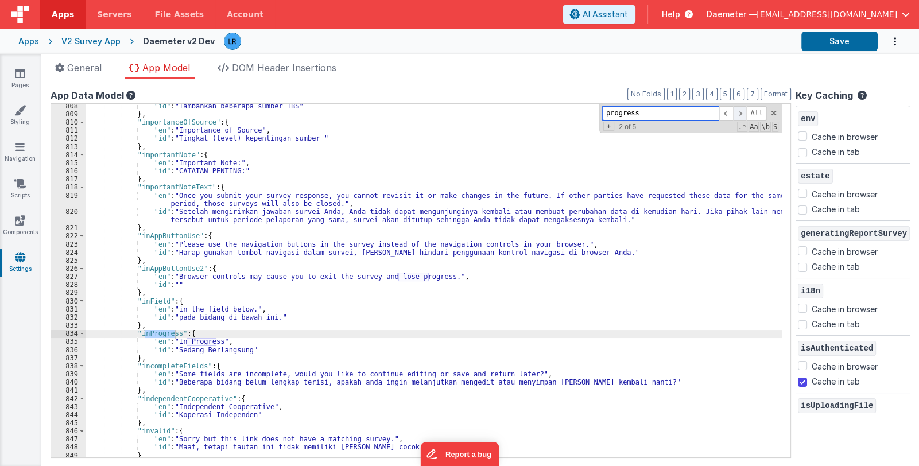
click at [744, 111] on span at bounding box center [740, 113] width 14 height 14
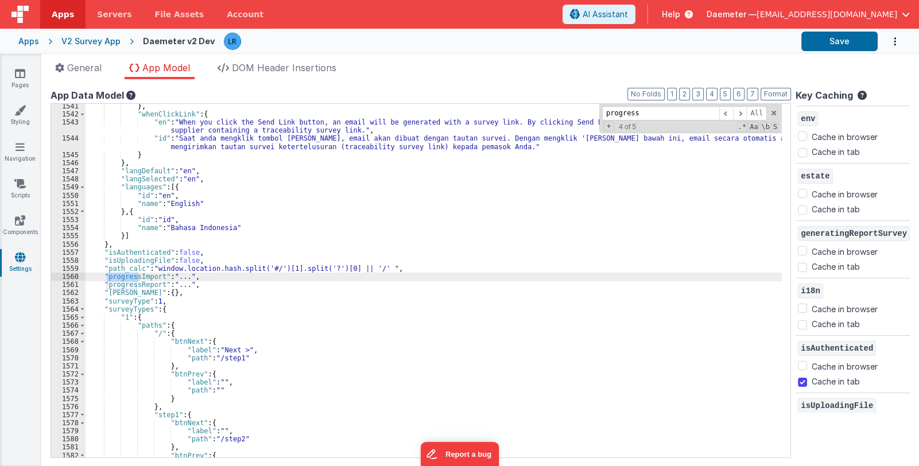
click at [198, 279] on div "} , "whenClickLink" : { "en" : "When you click the Send Link button, an email w…" at bounding box center [434, 287] width 697 height 370
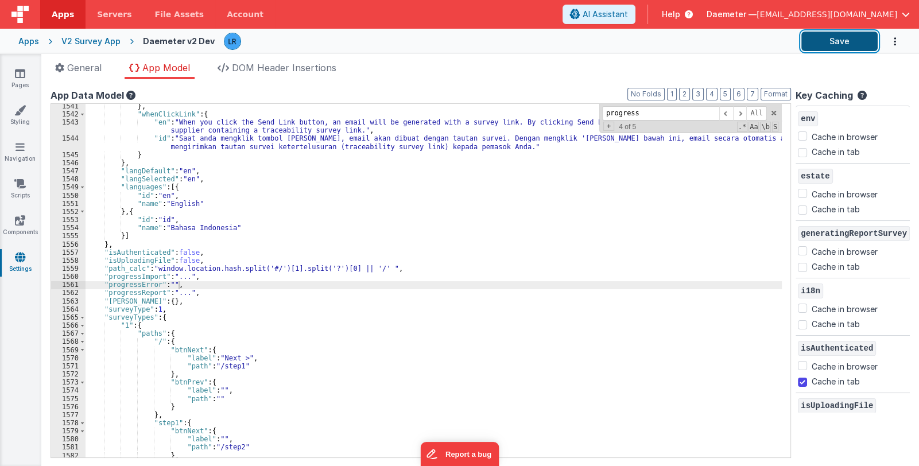
click at [825, 41] on button "Save" at bounding box center [840, 42] width 76 height 20
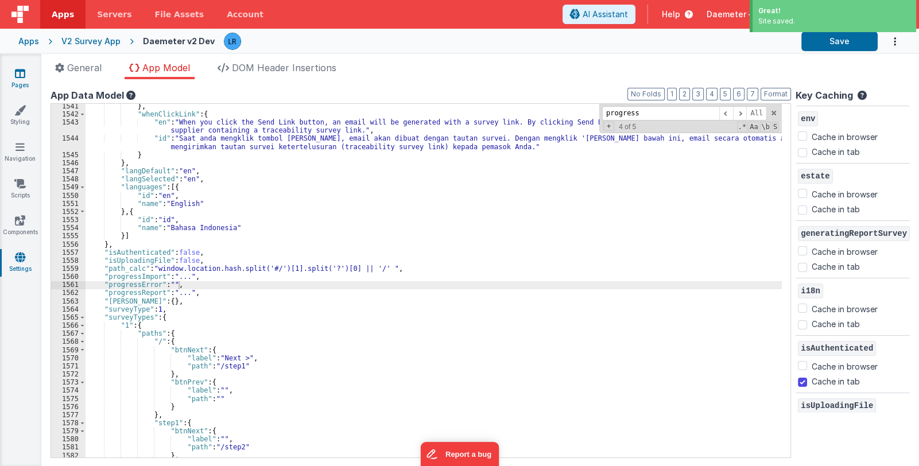
click at [28, 77] on link "Pages" at bounding box center [19, 79] width 41 height 23
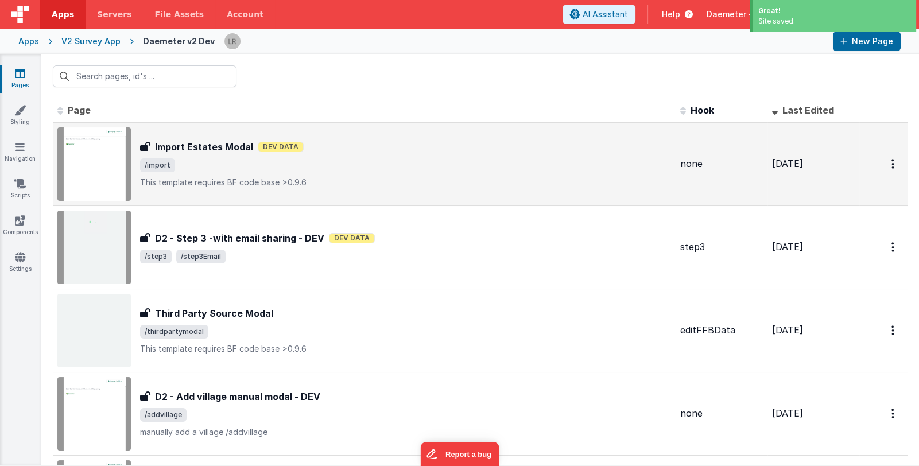
click at [298, 168] on span "/import" at bounding box center [405, 165] width 531 height 14
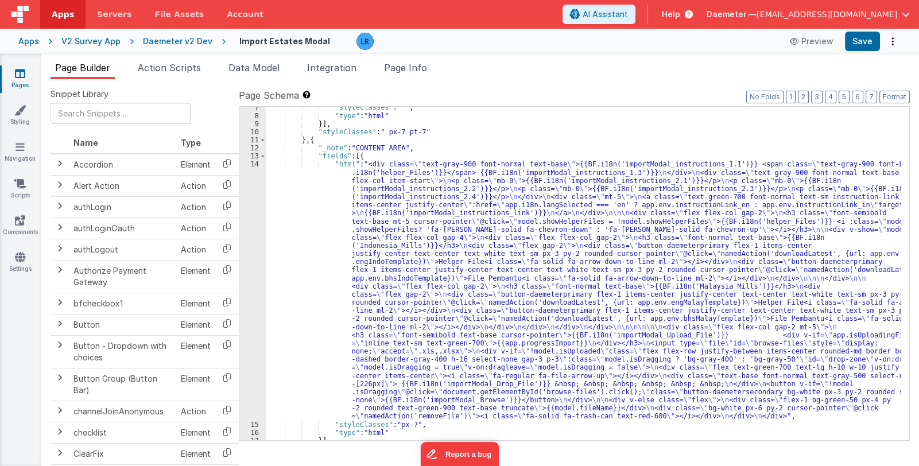
scroll to position [68, 0]
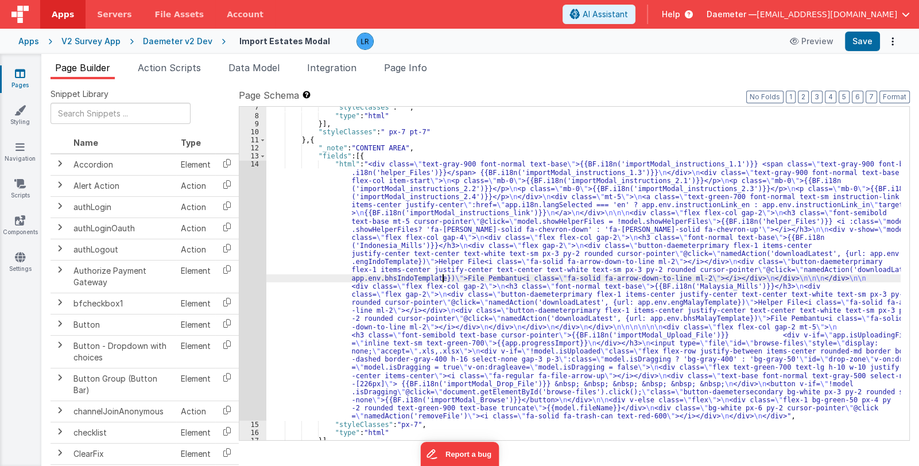
click at [443, 279] on div ""styleClasses" : " " , "type" : "html" }] , "styleClasses" : " px-7 pt-7" } , {…" at bounding box center [583, 278] width 635 height 350
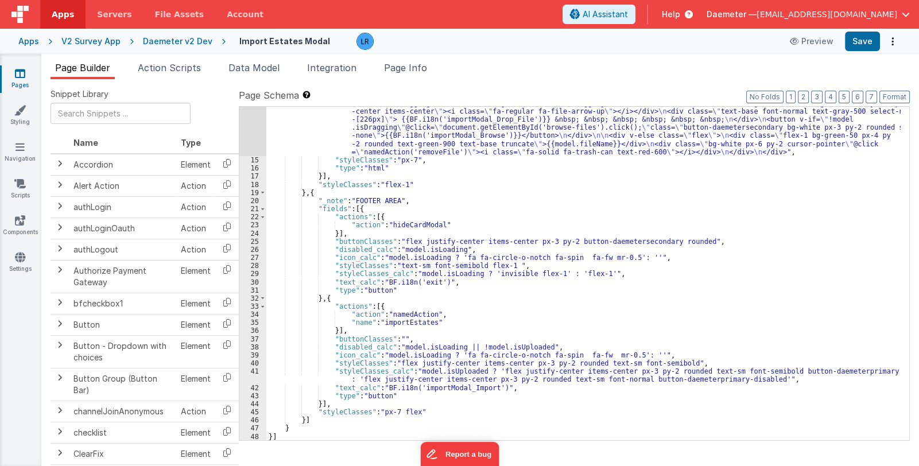
scroll to position [230, 0]
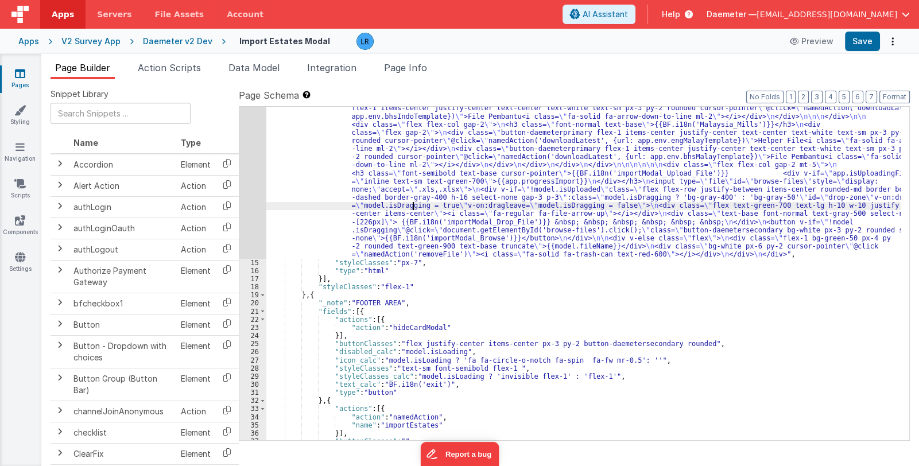
click at [414, 209] on div ""html" : "<div class= \" text-gray-900 font-normal text-base \" >{{BF.i18n('imp…" at bounding box center [583, 299] width 635 height 603
click at [254, 203] on div "14" at bounding box center [252, 128] width 27 height 260
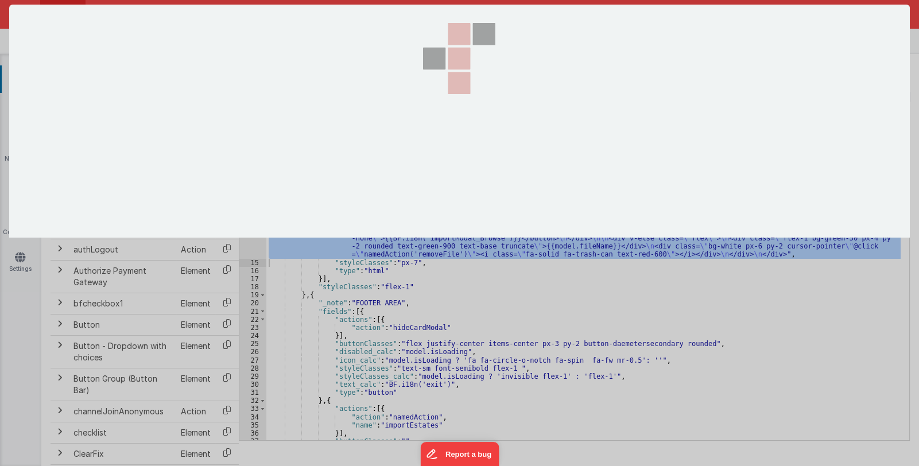
click at [254, 203] on section at bounding box center [459, 121] width 901 height 233
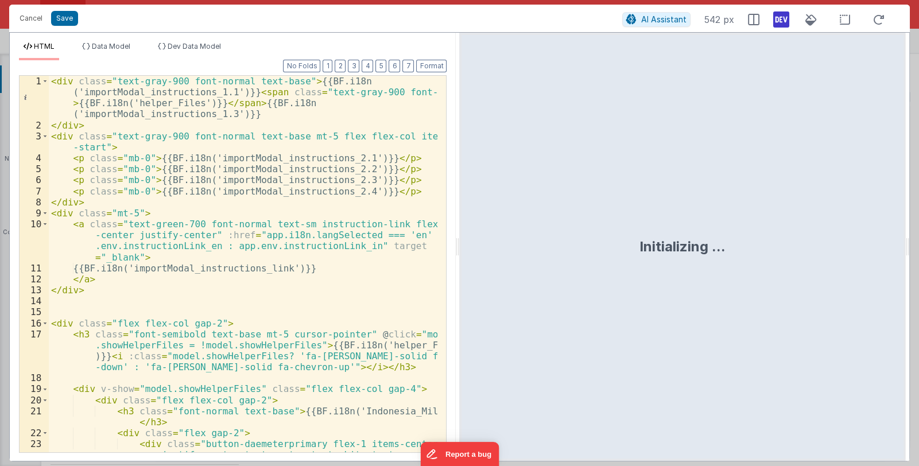
click at [301, 253] on div "< div class = "text-gray-900 font-normal text-base" > {{BF.i18n ('importModal_i…" at bounding box center [243, 319] width 389 height 487
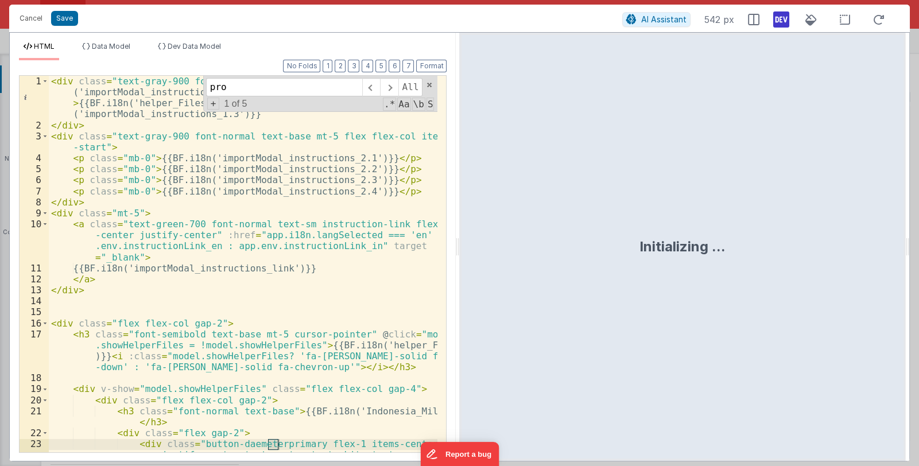
scroll to position [670, 0]
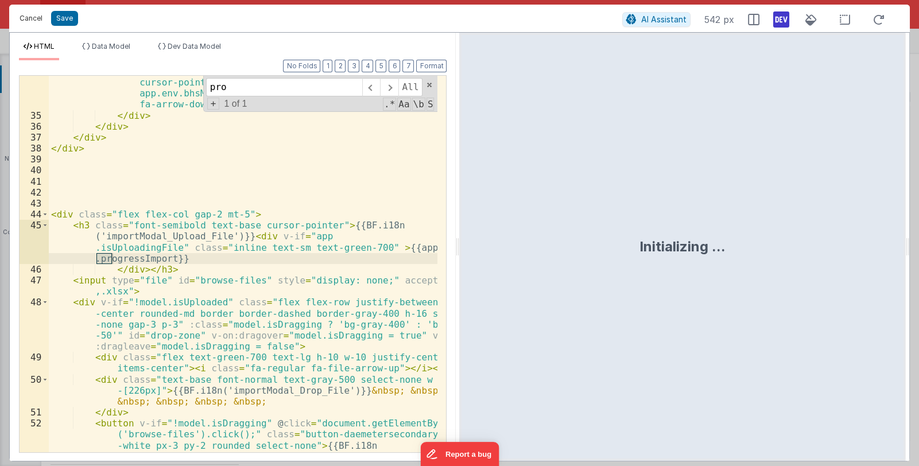
type input "pro"
click at [33, 13] on button "Cancel" at bounding box center [31, 18] width 34 height 16
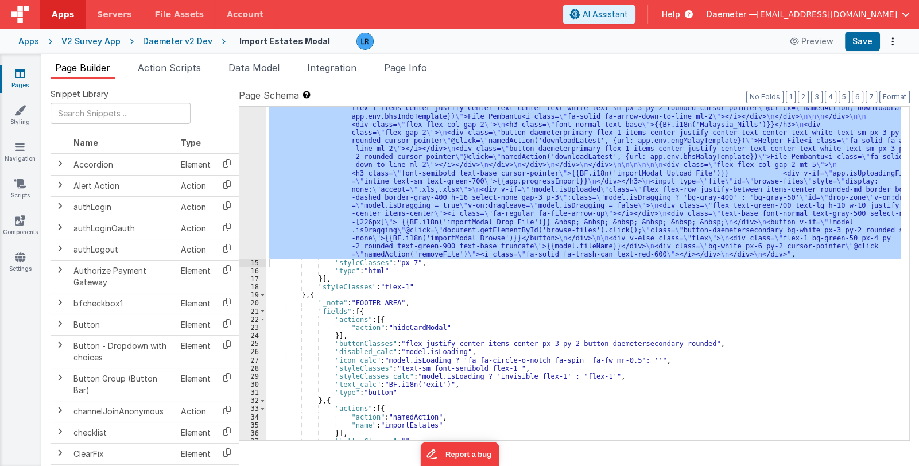
click at [167, 39] on div "Daemeter v2 Dev" at bounding box center [177, 41] width 69 height 11
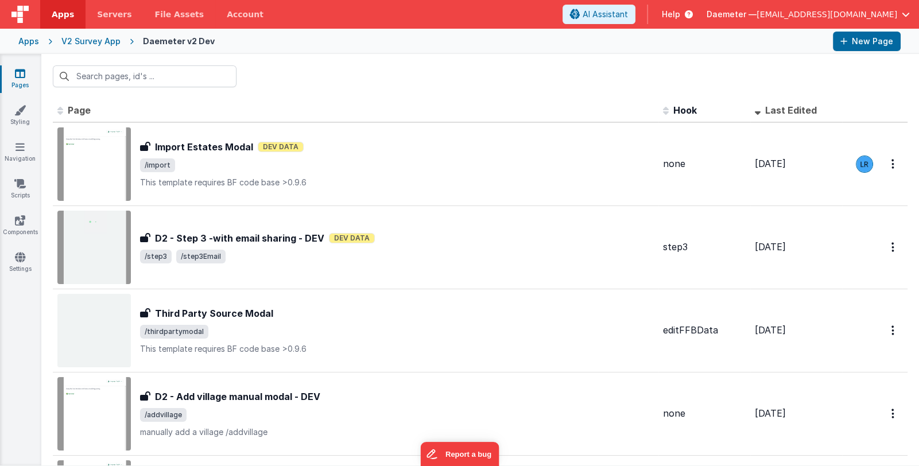
click at [92, 45] on div "V2 Survey App" at bounding box center [90, 41] width 59 height 11
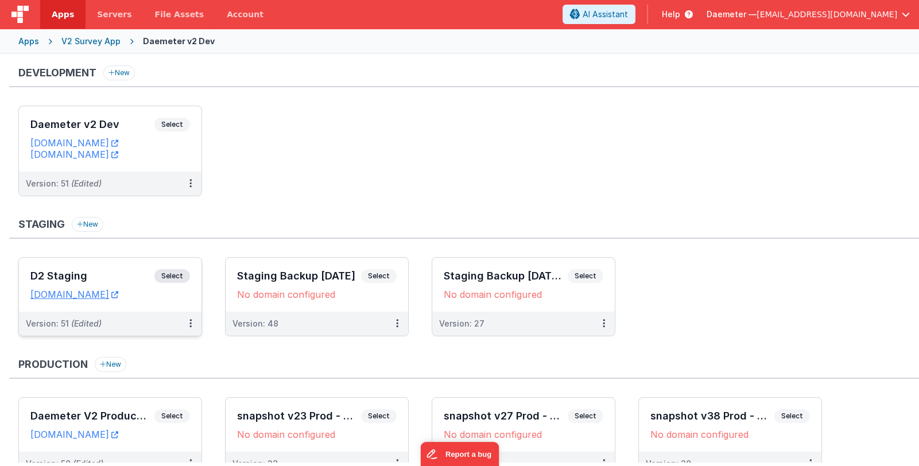
click at [96, 274] on h3 "D2 Staging" at bounding box center [92, 275] width 124 height 11
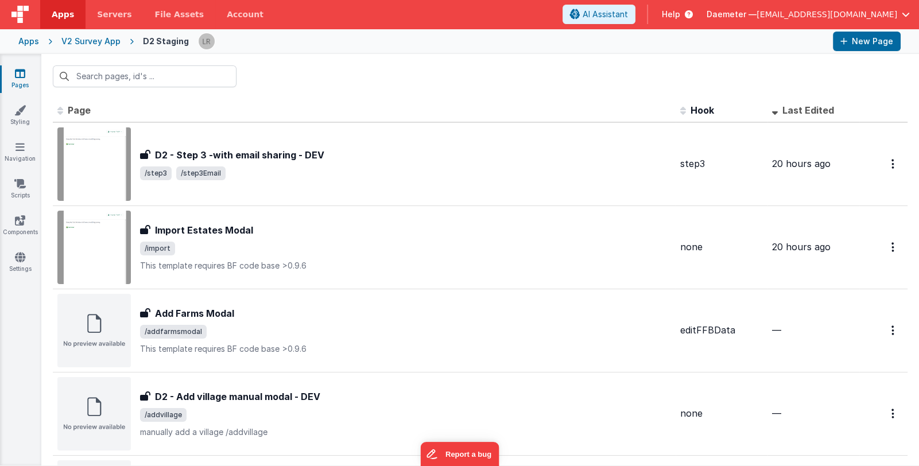
click at [86, 42] on div "V2 Survey App" at bounding box center [90, 41] width 59 height 11
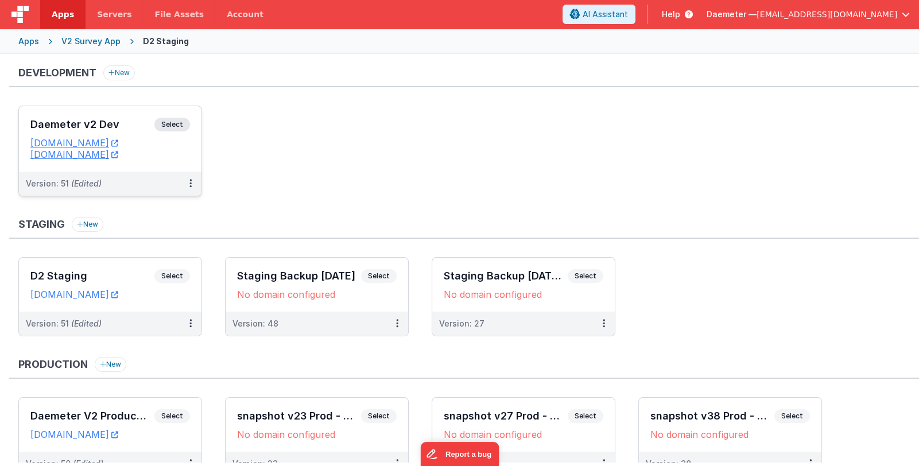
click at [92, 129] on h3 "Daemeter v2 Dev" at bounding box center [92, 124] width 124 height 11
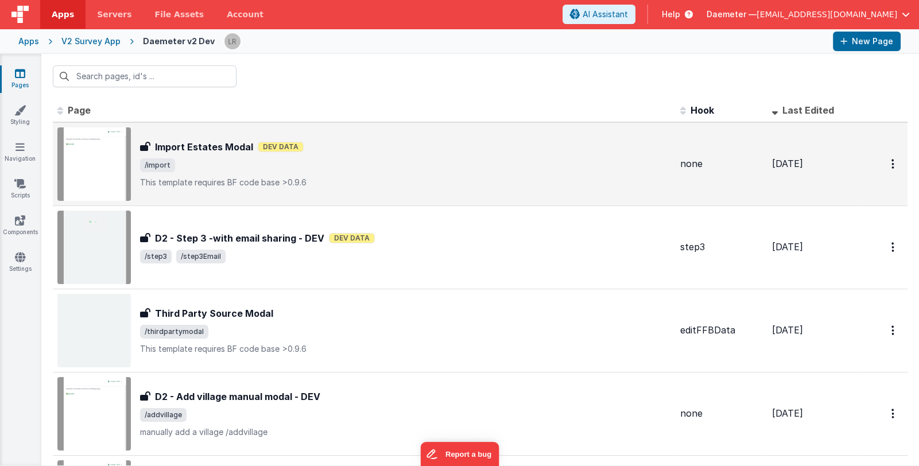
click at [329, 169] on span "/import" at bounding box center [405, 165] width 531 height 14
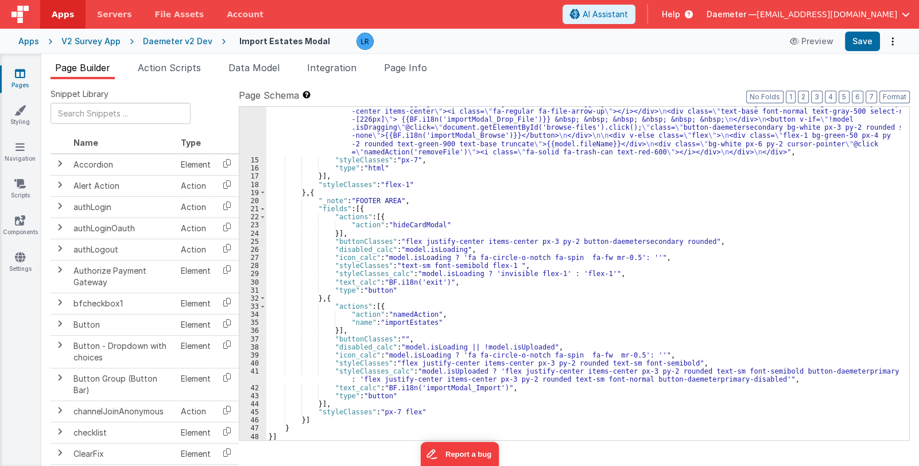
scroll to position [264, 0]
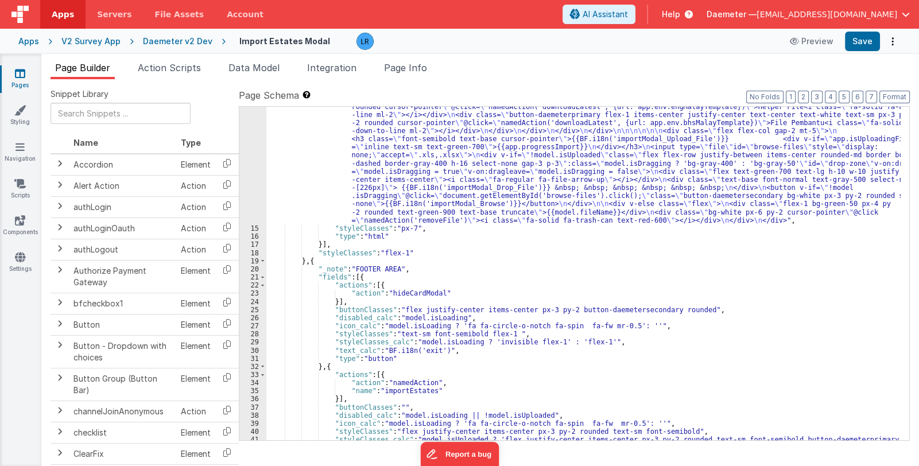
click at [402, 195] on div ""html" : "<div class= \" text-gray-900 font-normal text-base \" >{{BF.i18n('imp…" at bounding box center [583, 269] width 635 height 611
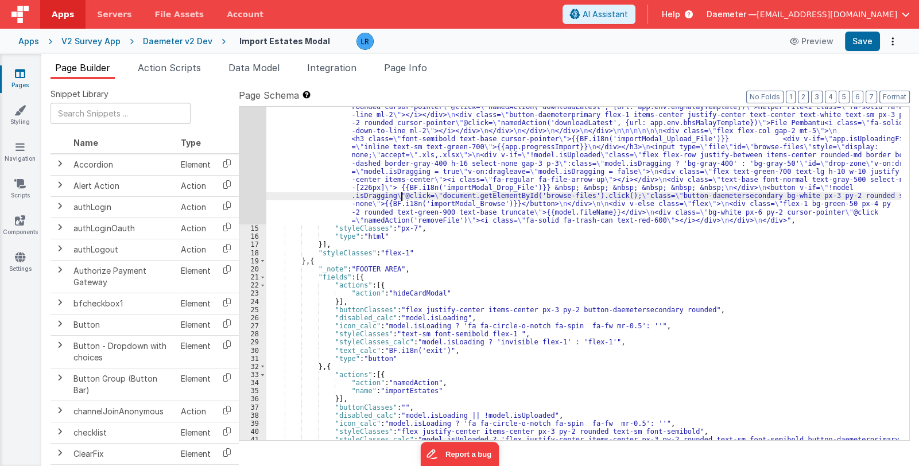
click at [253, 184] on div "14" at bounding box center [252, 94] width 27 height 260
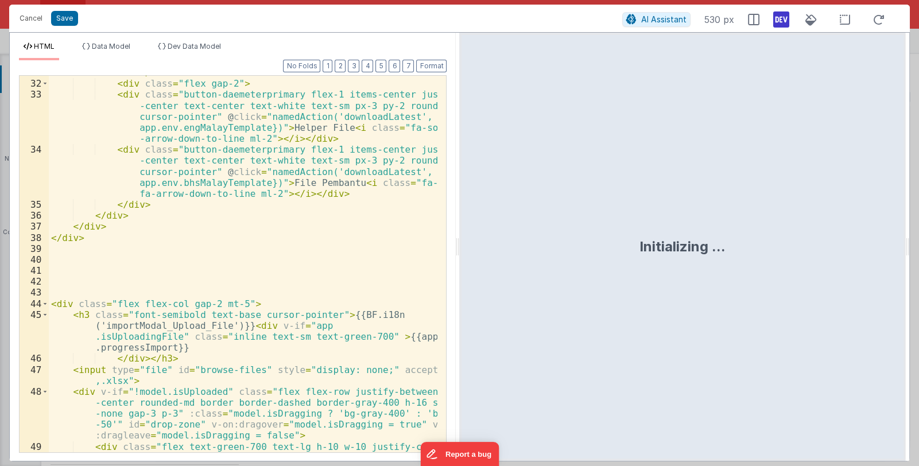
scroll to position [581, 0]
click at [182, 346] on div "< h3 class = "font-normal text-base" > {{BF.i18n('Malaysia_Mills')}} </ h3 > < …" at bounding box center [243, 266] width 389 height 421
click at [168, 349] on div "< h3 class = "font-normal text-base" > {{BF.i18n('Malaysia_Mills')}} </ h3 > < …" at bounding box center [243, 266] width 389 height 421
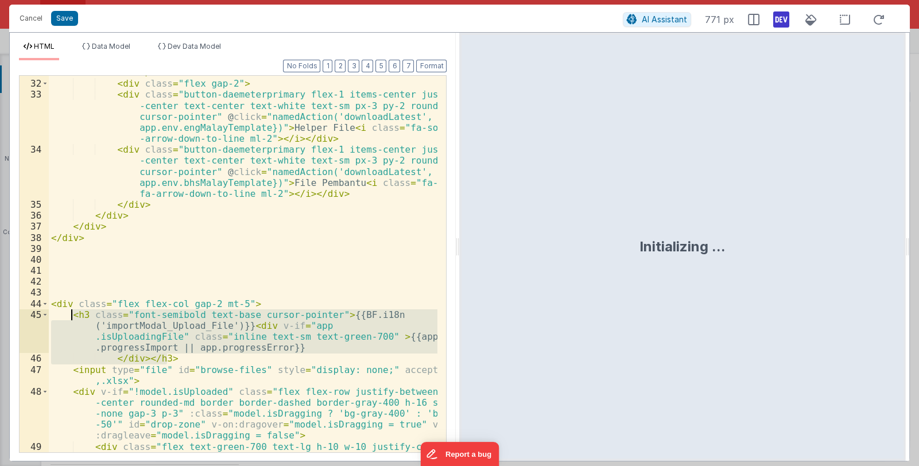
drag, startPoint x: 172, startPoint y: 358, endPoint x: 69, endPoint y: 315, distance: 111.4
click at [69, 315] on div "< h3 class = "font-normal text-base" > {{BF.i18n('Malaysia_Mills')}} </ h3 > < …" at bounding box center [243, 266] width 389 height 421
click at [163, 357] on div "< h3 class = "font-normal text-base" > {{BF.i18n('Malaysia_Mills')}} </ h3 > < …" at bounding box center [243, 264] width 389 height 377
drag, startPoint x: 172, startPoint y: 358, endPoint x: 71, endPoint y: 315, distance: 110.1
click at [71, 315] on div "< h3 class = "font-normal text-base" > {{BF.i18n('Malaysia_Mills')}} </ h3 > < …" at bounding box center [243, 266] width 389 height 421
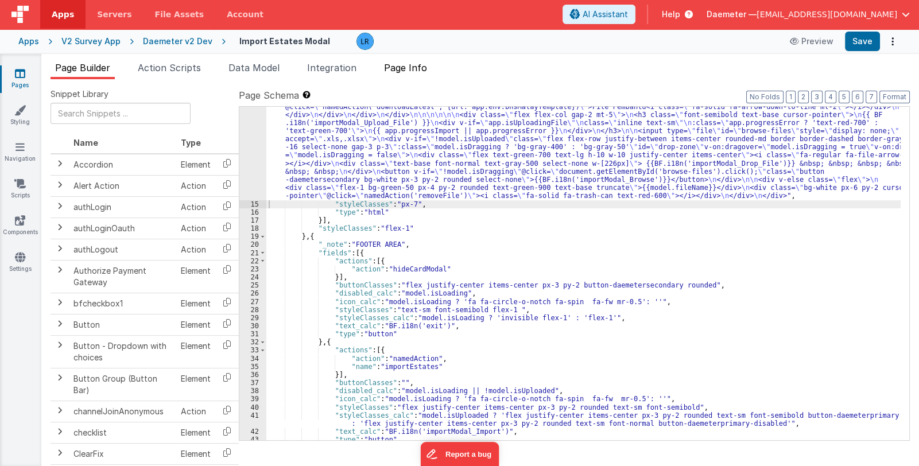
click at [405, 65] on span "Page Info" at bounding box center [405, 67] width 43 height 11
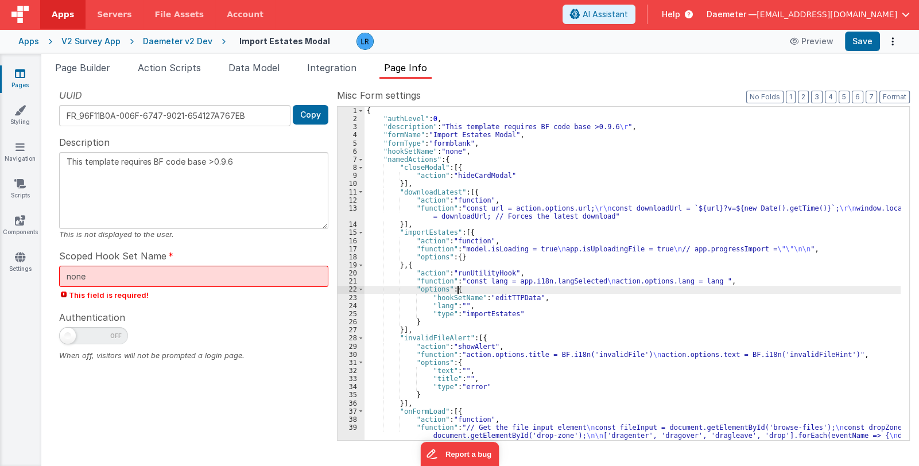
click at [516, 287] on div "{ "authLevel" : 0 , "description" : "This template requires BF code base >0.9.6…" at bounding box center [633, 335] width 536 height 457
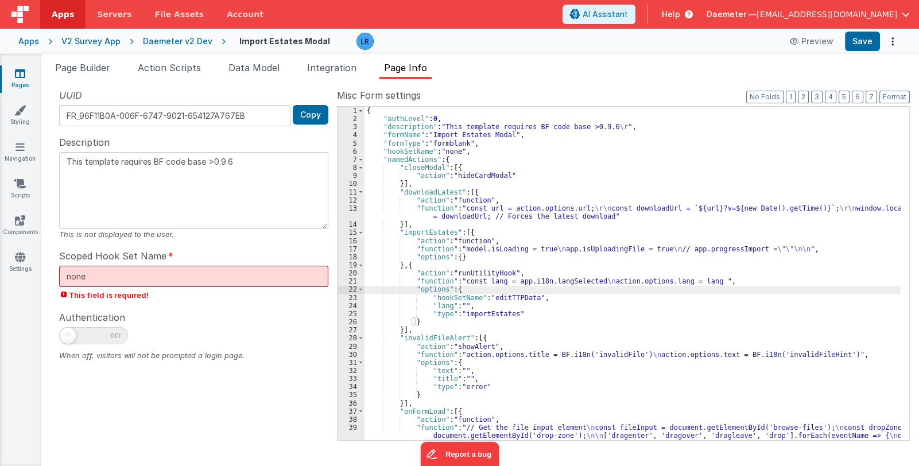
click at [281, 299] on span "This field is required!" at bounding box center [193, 295] width 269 height 11
click at [264, 274] on input "none" at bounding box center [193, 276] width 269 height 21
click at [281, 299] on span "This field is required!" at bounding box center [193, 295] width 269 height 11
click at [556, 272] on div "{ "authLevel" : 0 , "description" : "This template requires BF code base >0.9.6…" at bounding box center [633, 335] width 536 height 457
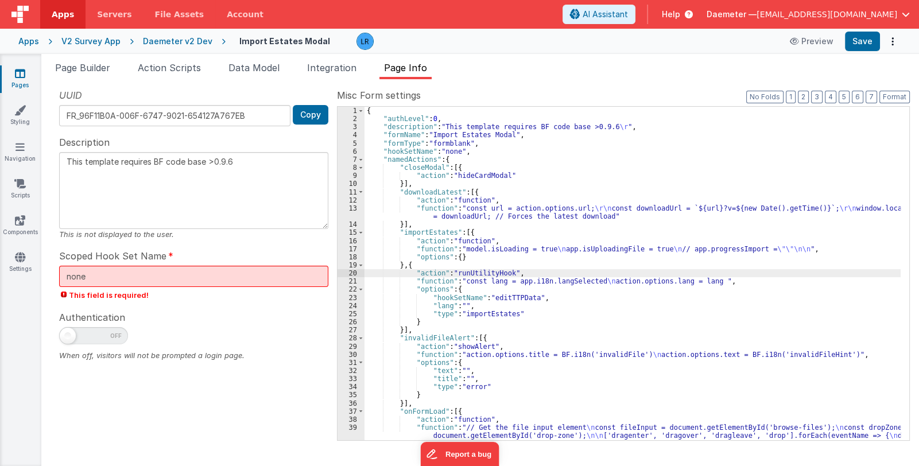
click at [489, 231] on div "{ "authLevel" : 0 , "description" : "This template requires BF code base >0.9.6…" at bounding box center [633, 335] width 536 height 457
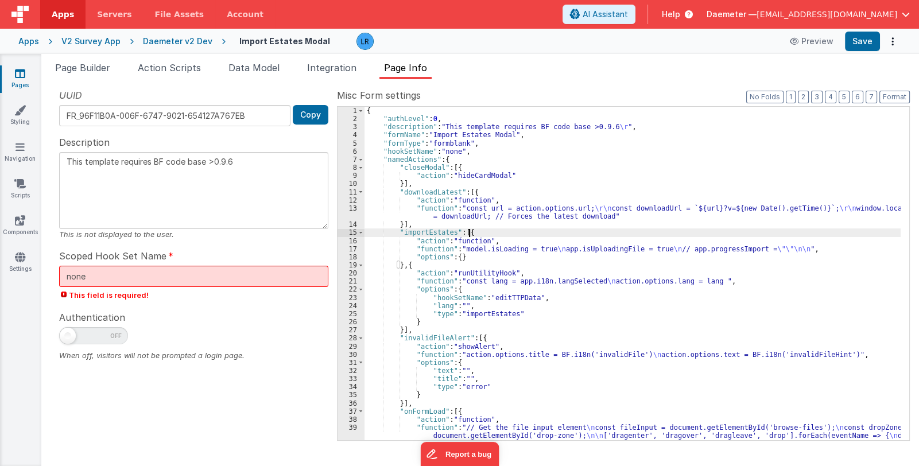
click at [489, 231] on div "{ "authLevel" : 0 , "description" : "This template requires BF code base >0.9.6…" at bounding box center [633, 335] width 536 height 457
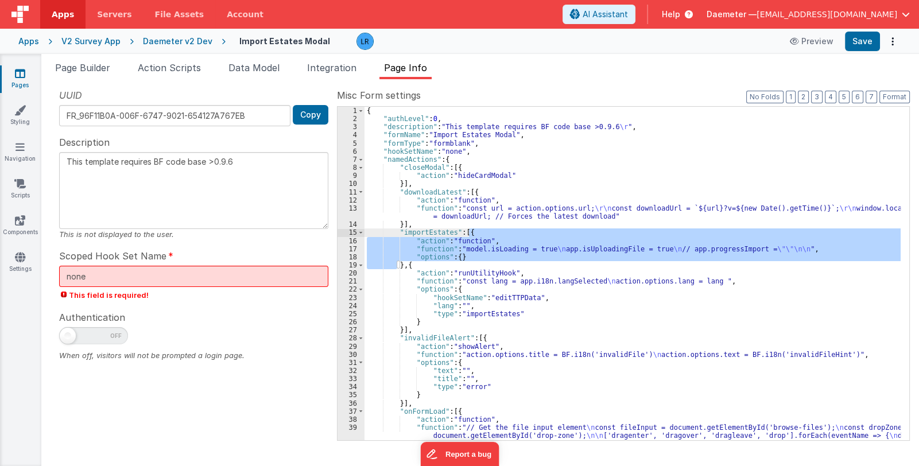
click at [427, 249] on div "{ "authLevel" : 0 , "description" : "This template requires BF code base >0.9.6…" at bounding box center [633, 274] width 536 height 334
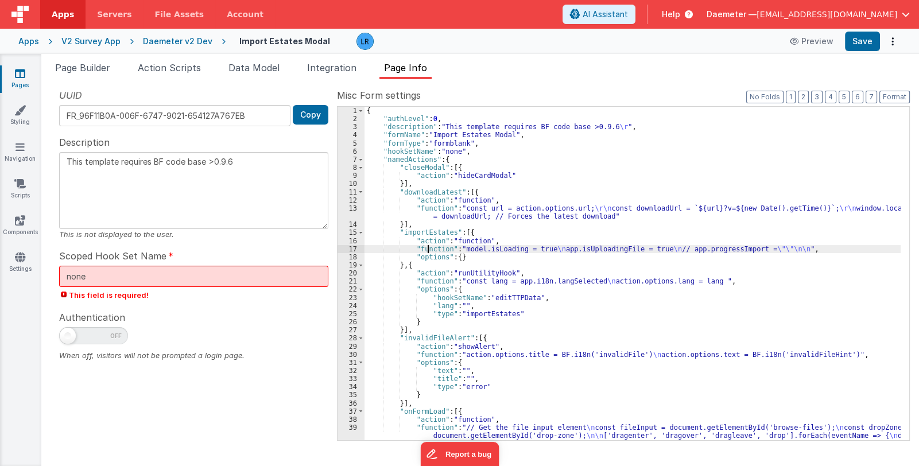
click at [342, 247] on div "17" at bounding box center [351, 249] width 27 height 8
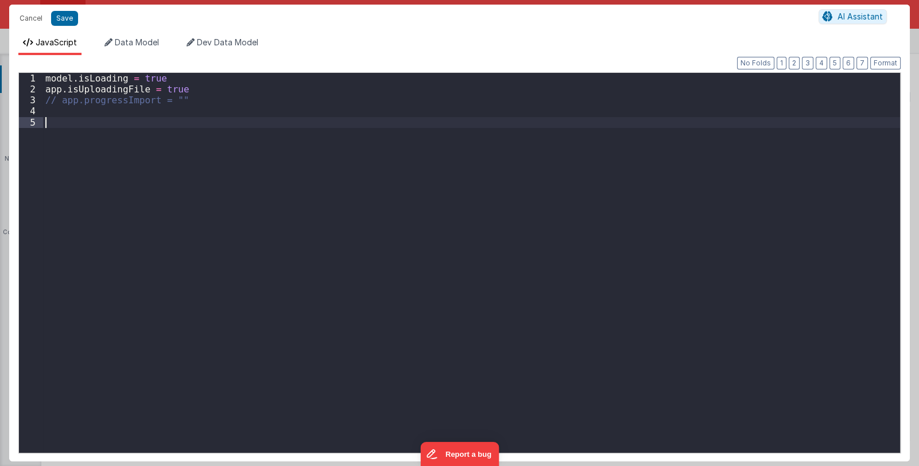
click at [342, 247] on div "model . isLoading = true app . isUploadingFile = true // app.progressImport = """ at bounding box center [471, 274] width 857 height 402
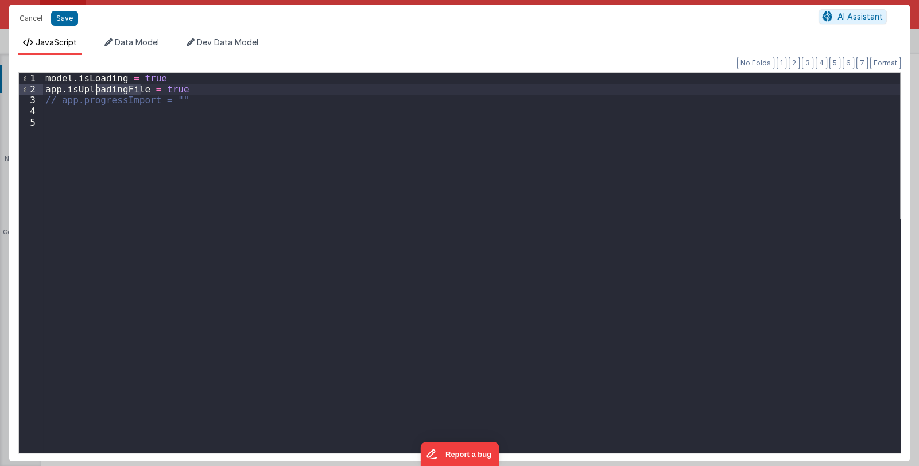
drag, startPoint x: 142, startPoint y: 88, endPoint x: 98, endPoint y: 88, distance: 44.8
click at [98, 88] on div "model . isLoading = true app . isUploadingFile = true // app.progressImport = """ at bounding box center [471, 274] width 857 height 402
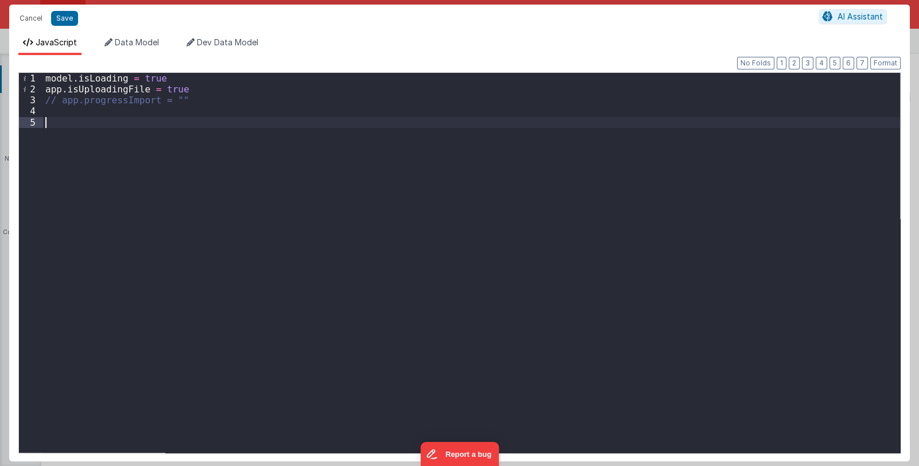
click at [57, 119] on div "model . isLoading = true app . isUploadingFile = true // app.progressImport = """ at bounding box center [471, 274] width 857 height 402
click at [32, 21] on button "Cancel" at bounding box center [31, 18] width 34 height 16
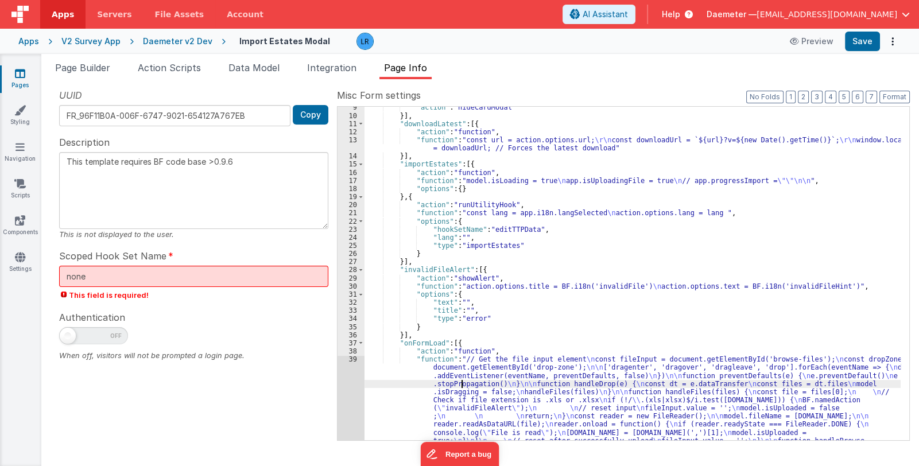
click at [463, 381] on div ""action" : "hideCardModal" }] , "downloadLatest" : [{ "action" : "function" , "…" at bounding box center [633, 331] width 536 height 457
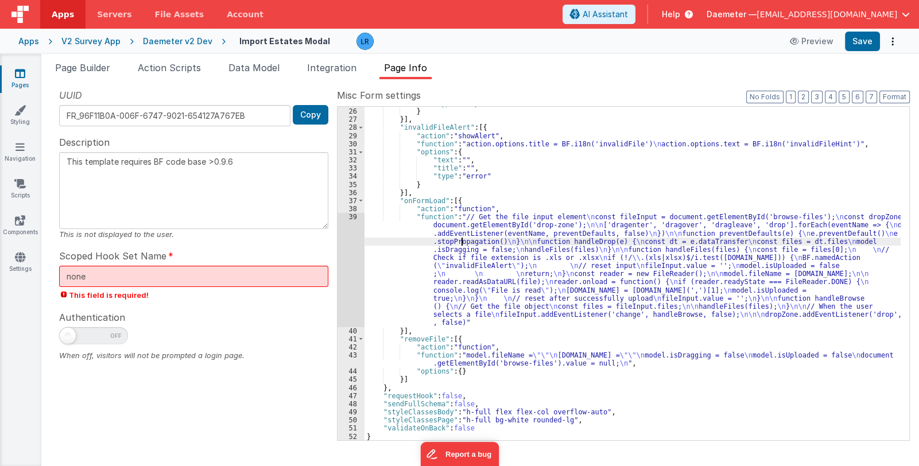
click at [479, 355] on div ""type" : "importEstates" } }] , "invalidFileAlert" : [{ "action" : "showAlert" …" at bounding box center [633, 274] width 536 height 350
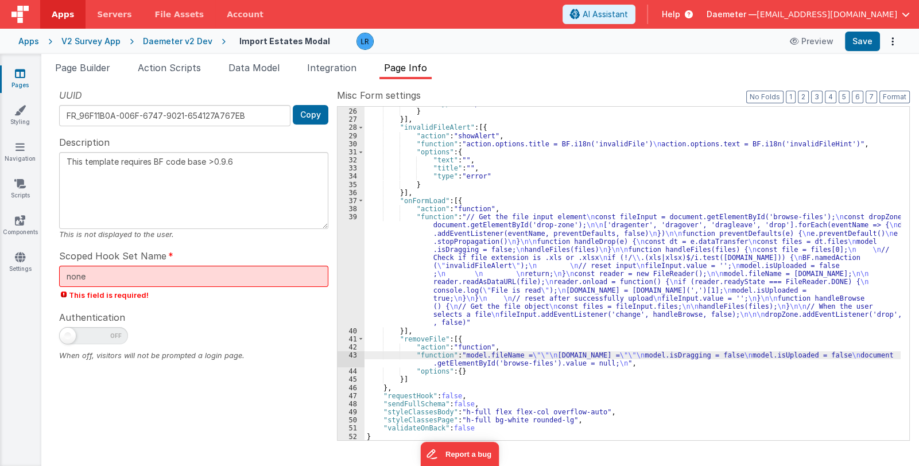
click at [454, 277] on div ""type" : "importEstates" } }] , "invalidFileAlert" : [{ "action" : "showAlert" …" at bounding box center [633, 274] width 536 height 350
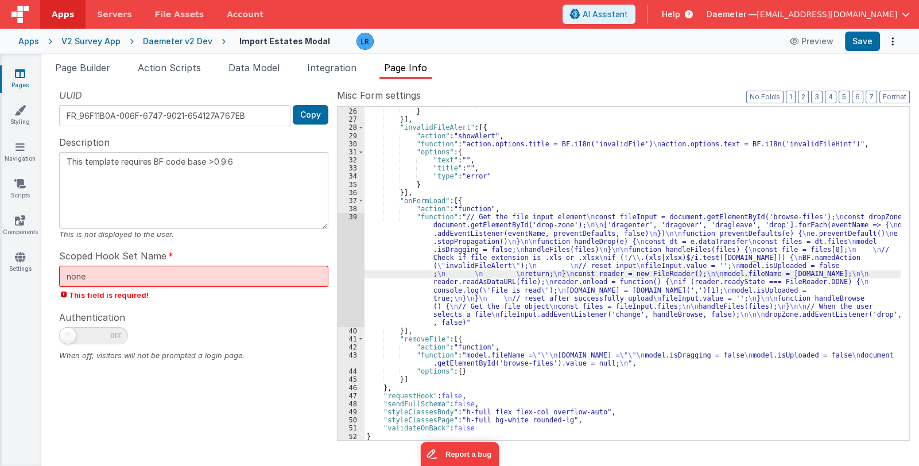
click at [353, 277] on div "39" at bounding box center [351, 270] width 27 height 114
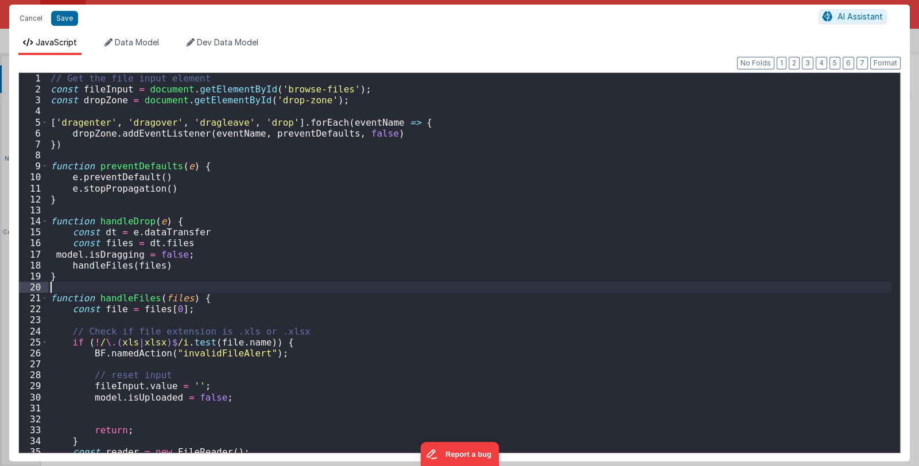
click at [353, 277] on div "// Get the file input element const fileInput = document . getElementById ( 'br…" at bounding box center [470, 274] width 844 height 402
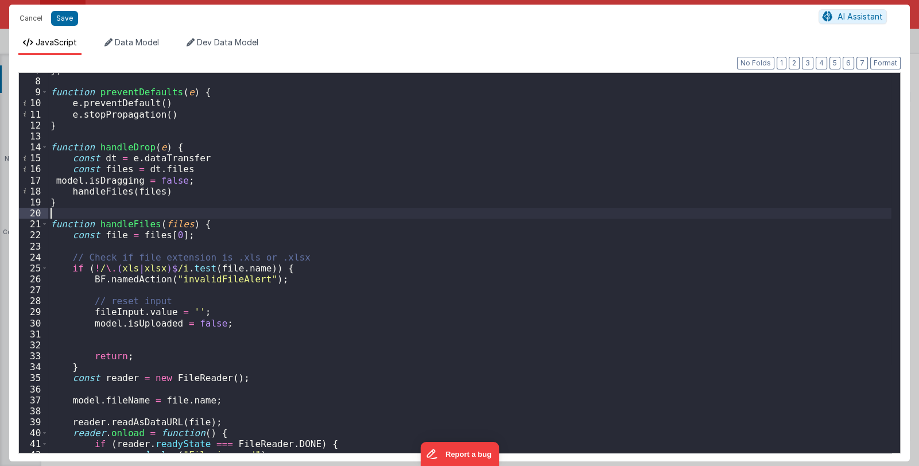
scroll to position [0, 0]
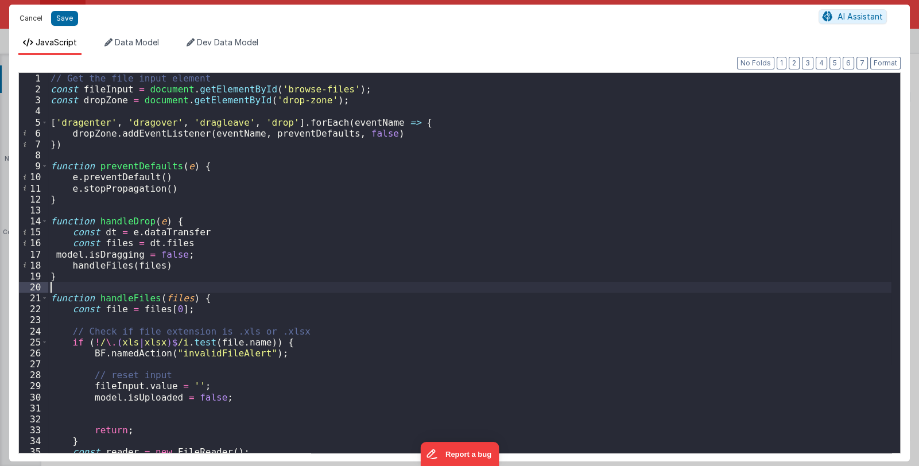
click at [26, 17] on button "Cancel" at bounding box center [31, 18] width 34 height 16
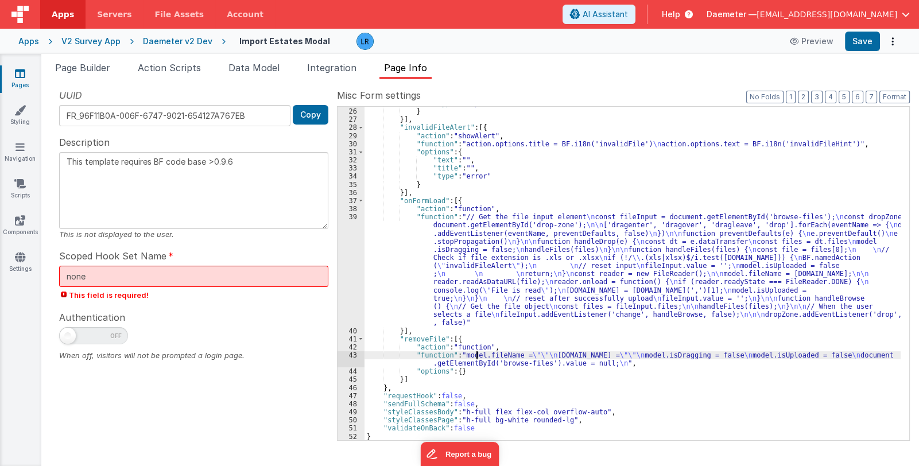
click at [477, 356] on div ""type" : "importEstates" } }] , "invalidFileAlert" : [{ "action" : "showAlert" …" at bounding box center [633, 274] width 536 height 350
click at [347, 357] on div "43" at bounding box center [351, 359] width 27 height 16
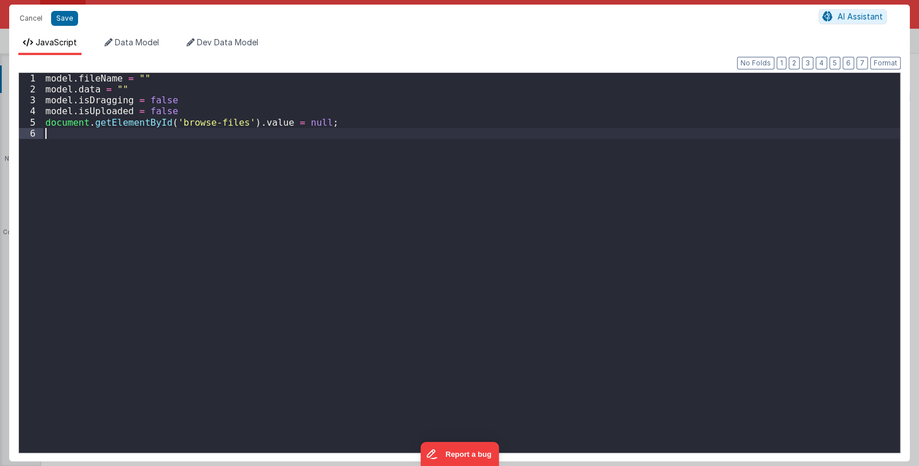
click at [347, 357] on div "model . fileName = "" model . data = "" model . isDragging = false model . isUp…" at bounding box center [471, 274] width 857 height 402
click at [26, 19] on button "Cancel" at bounding box center [31, 18] width 34 height 16
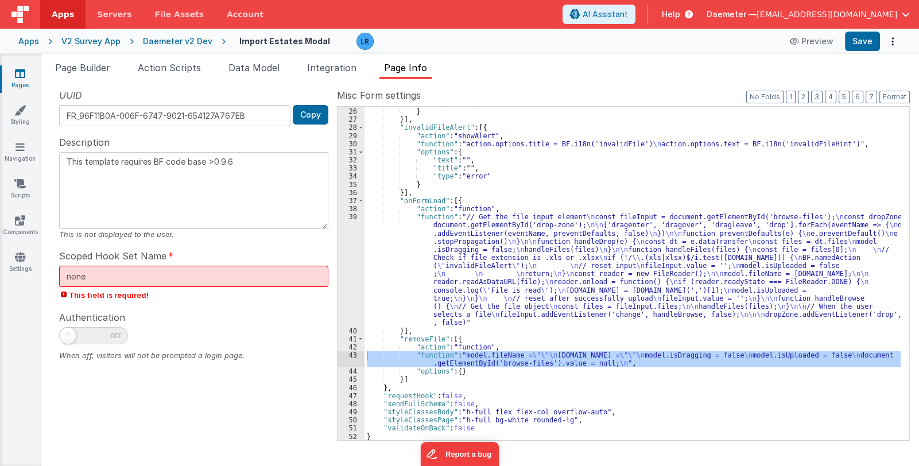
click at [563, 309] on div ""type" : "importEstates" } }] , "invalidFileAlert" : [{ "action" : "showAlert" …" at bounding box center [633, 274] width 536 height 350
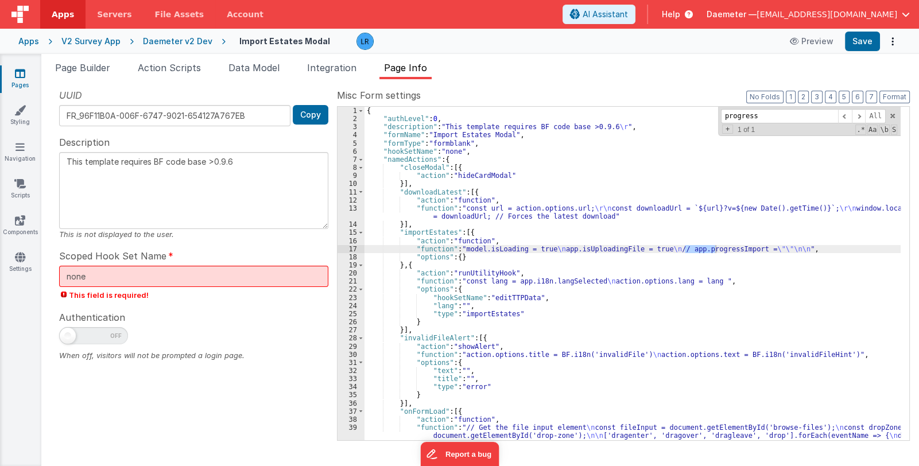
type input "progress"
click at [350, 248] on div "17" at bounding box center [351, 249] width 27 height 8
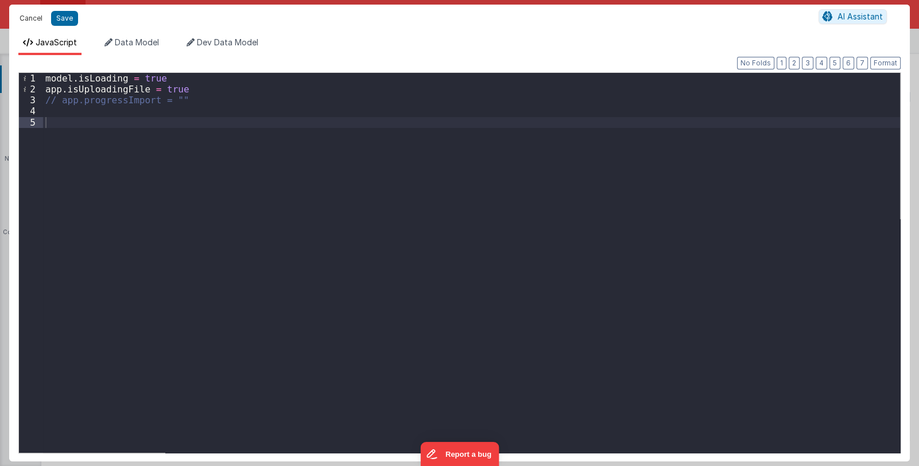
click at [25, 17] on button "Cancel" at bounding box center [31, 18] width 34 height 16
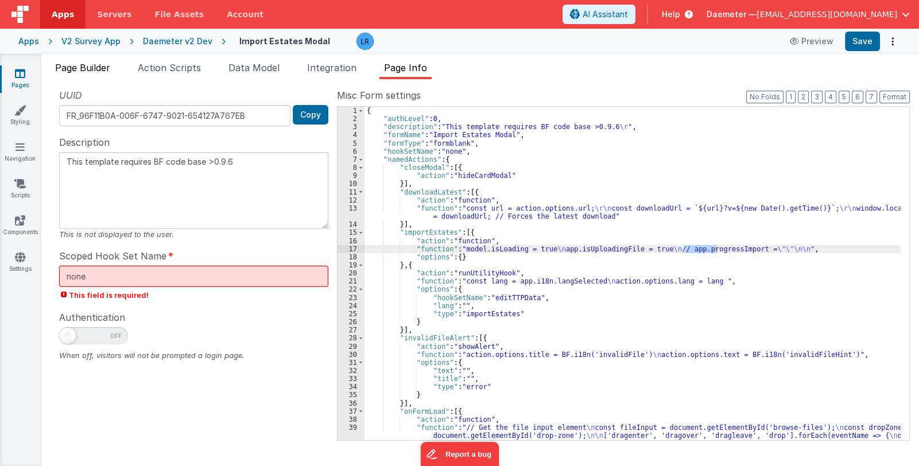
click at [93, 63] on span "Page Builder" at bounding box center [82, 67] width 55 height 11
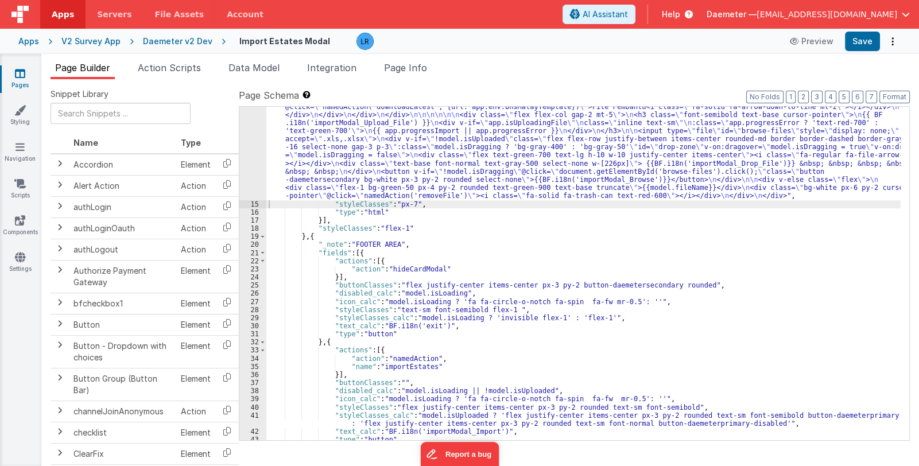
click at [426, 177] on div ""html" : "<div class= \" text-gray-900 font-normal text-base \" >{{BF.i18n('imp…" at bounding box center [583, 253] width 635 height 578
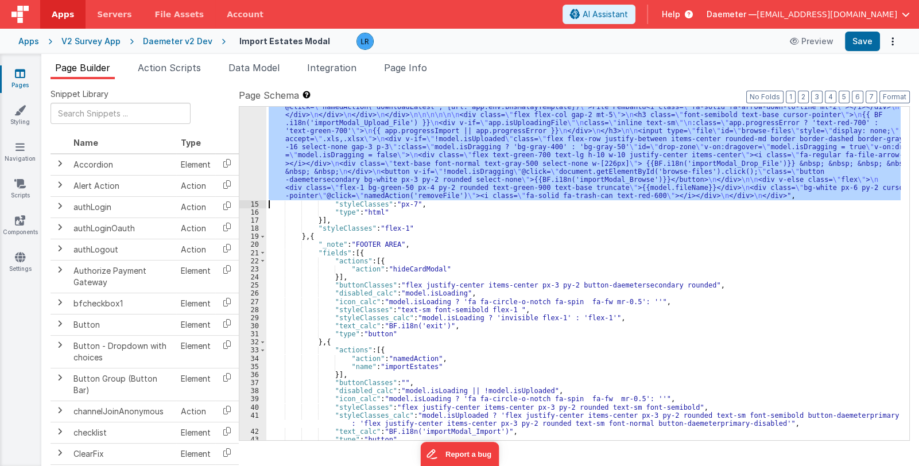
click at [246, 164] on div "14" at bounding box center [252, 82] width 27 height 236
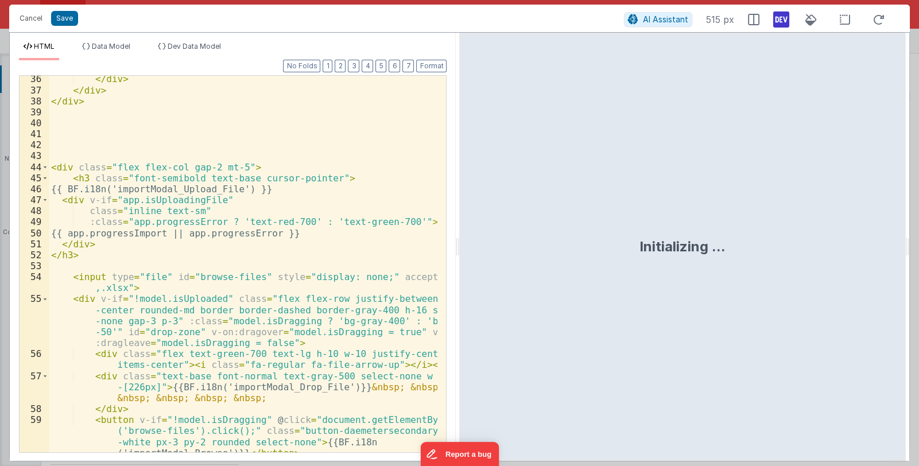
scroll to position [717, 0]
click at [26, 22] on button "Cancel" at bounding box center [31, 18] width 34 height 16
